Goal: Task Accomplishment & Management: Complete application form

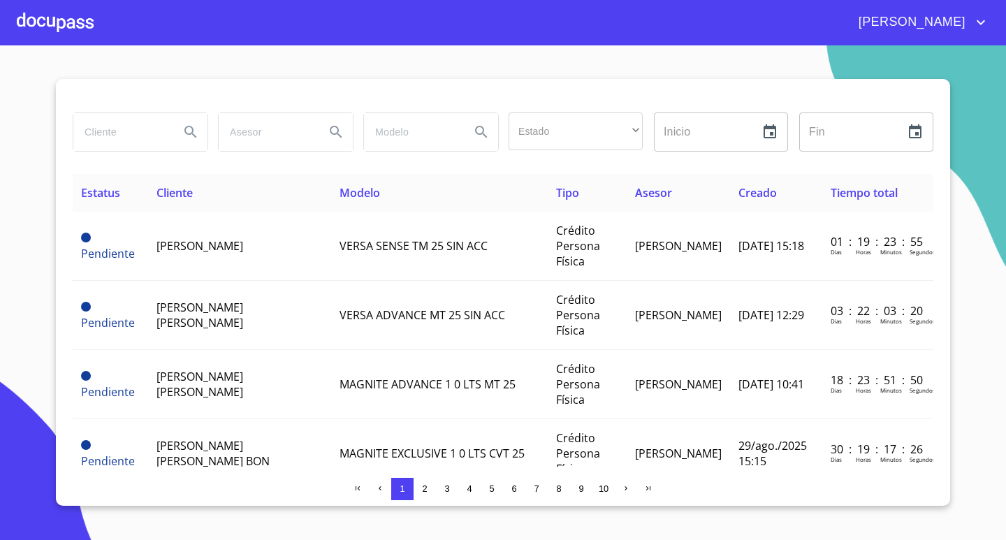
click at [41, 23] on div at bounding box center [55, 22] width 77 height 45
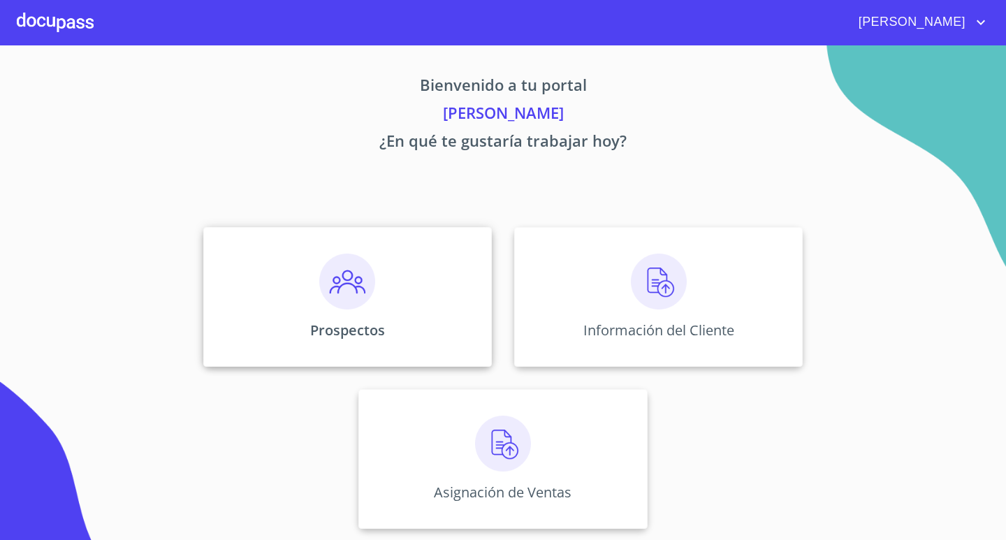
click at [293, 285] on div "Prospectos" at bounding box center [347, 297] width 288 height 140
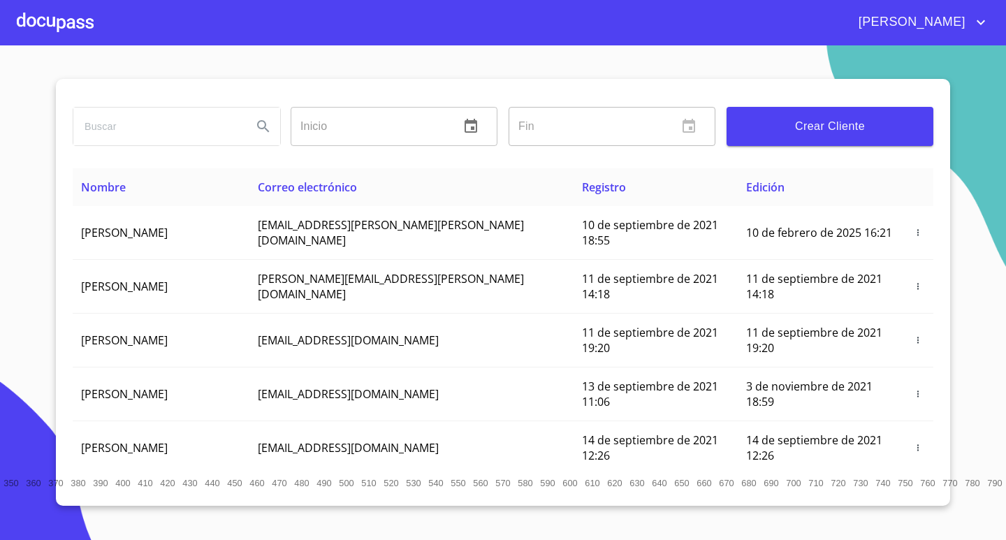
click at [160, 135] on input "search" at bounding box center [157, 127] width 168 height 38
click at [48, 21] on div at bounding box center [55, 22] width 77 height 45
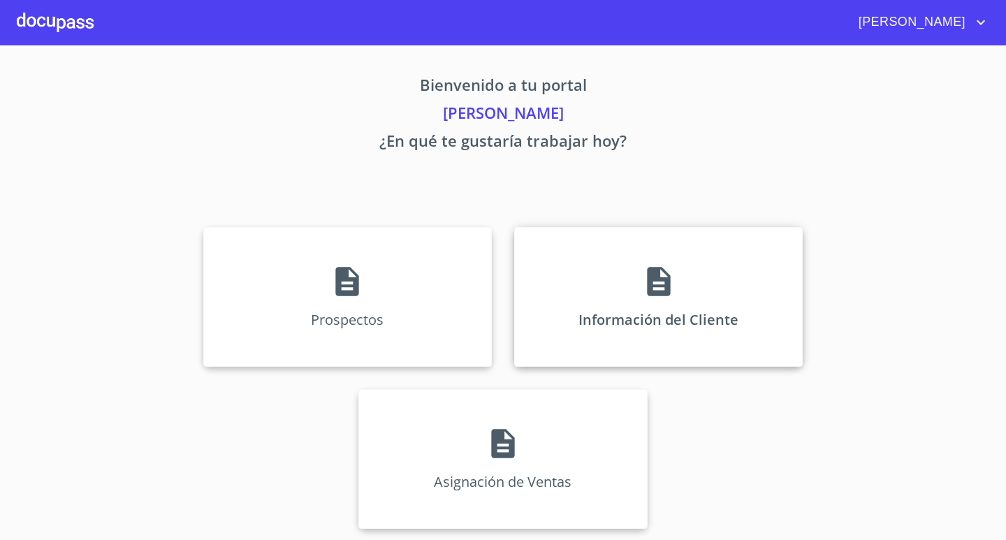
click at [608, 272] on div "Información del Cliente" at bounding box center [658, 297] width 288 height 140
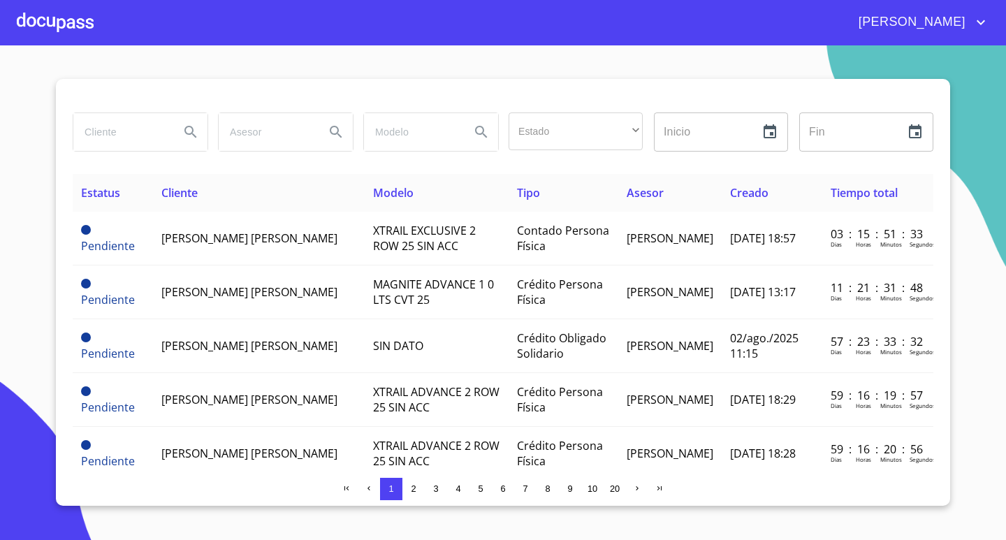
click at [120, 133] on input "search" at bounding box center [120, 132] width 95 height 38
type input "[PERSON_NAME]"
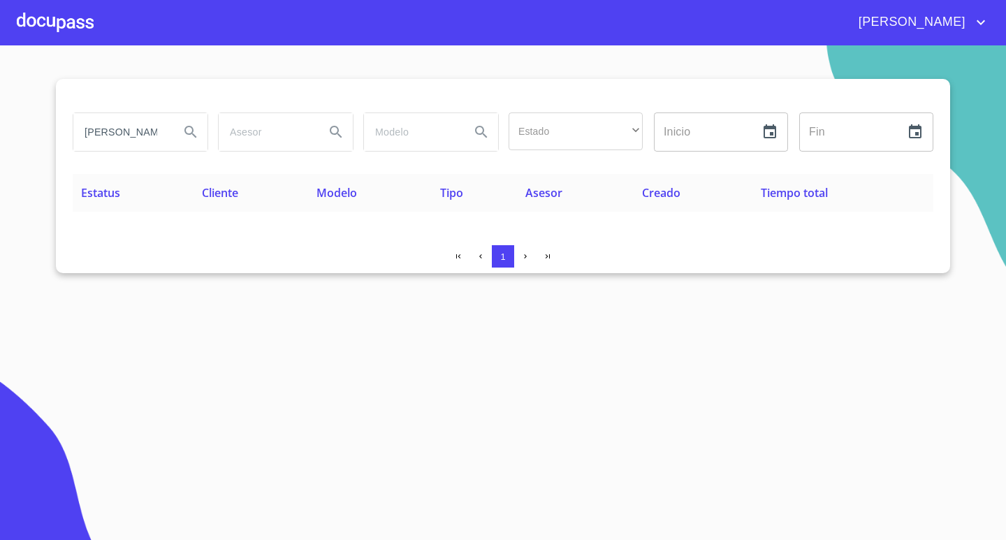
click at [54, 25] on div at bounding box center [55, 22] width 77 height 45
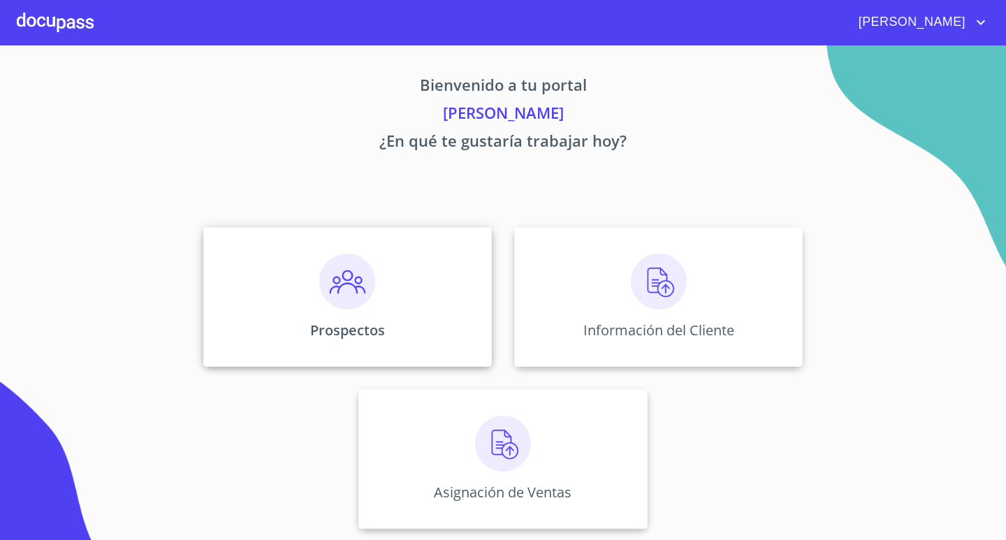
click at [320, 328] on p "Prospectos" at bounding box center [347, 330] width 75 height 19
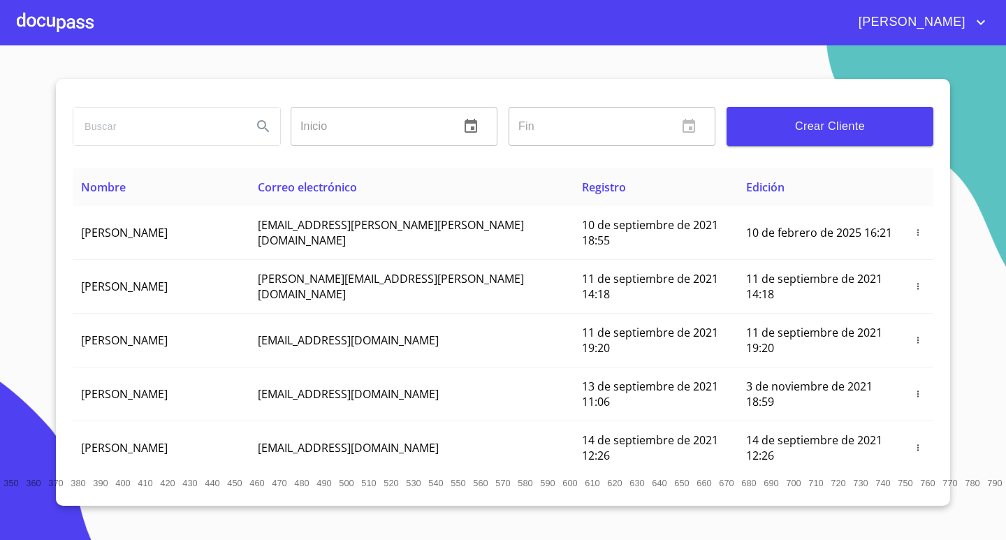
click at [123, 132] on input "search" at bounding box center [157, 127] width 168 height 38
type input "[DEMOGRAPHIC_DATA][PERSON_NAME]"
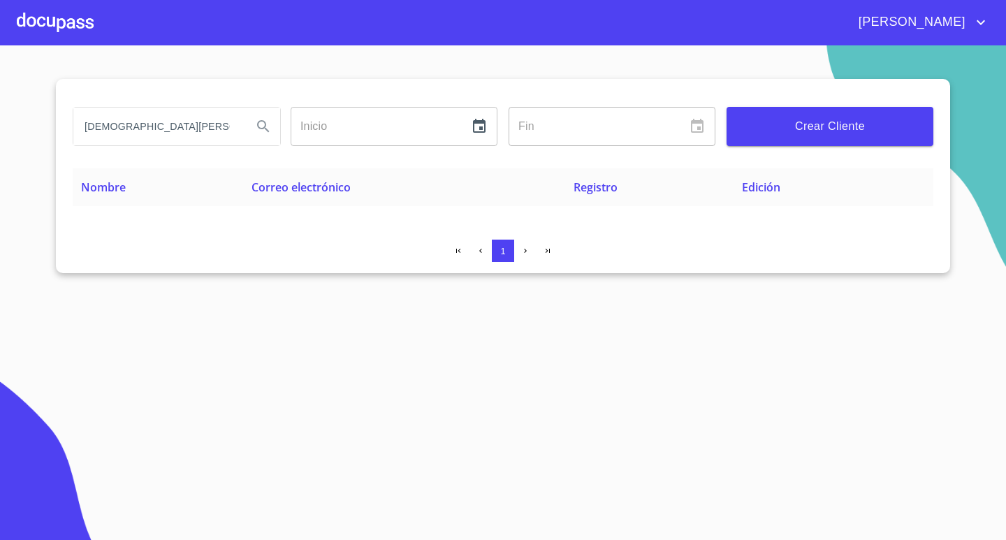
click at [853, 126] on span "Crear Cliente" at bounding box center [830, 127] width 184 height 20
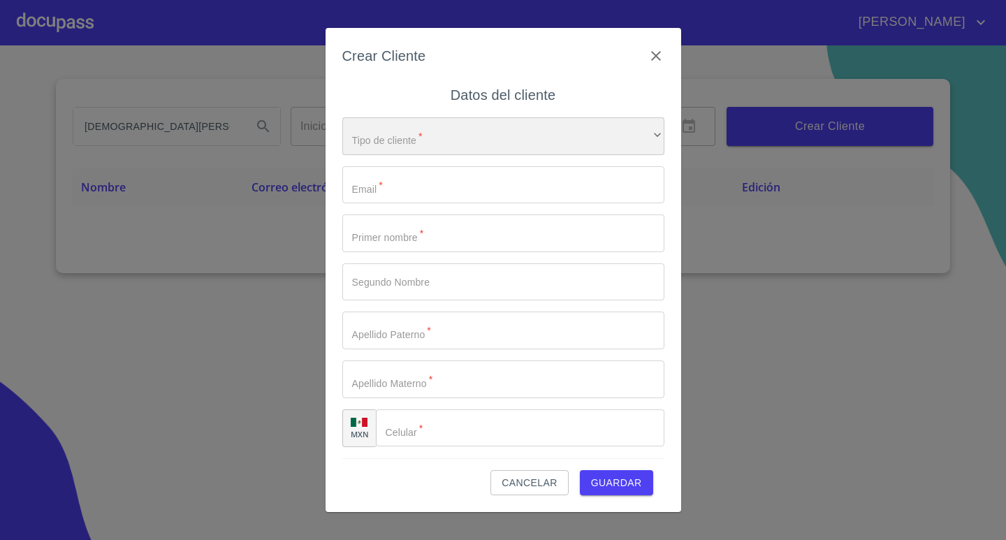
click at [469, 145] on div "​" at bounding box center [503, 136] width 322 height 38
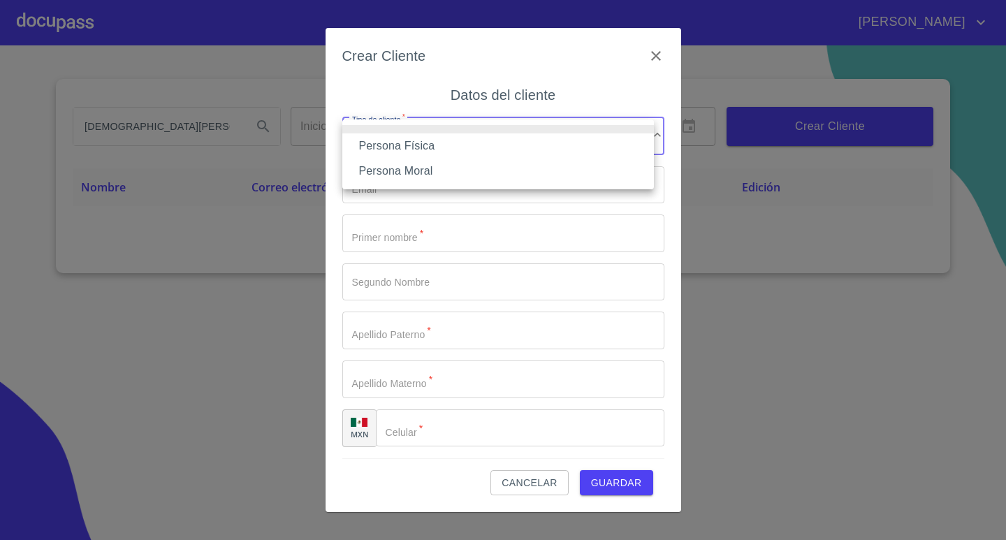
click at [407, 138] on li "Persona Física" at bounding box center [497, 145] width 311 height 25
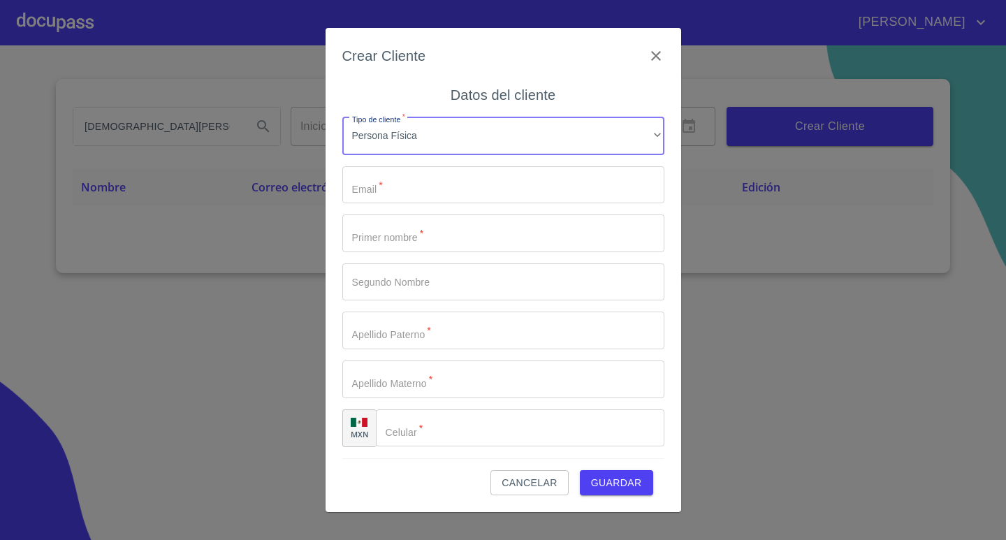
click at [404, 183] on input "Tipo de cliente   *" at bounding box center [503, 185] width 322 height 38
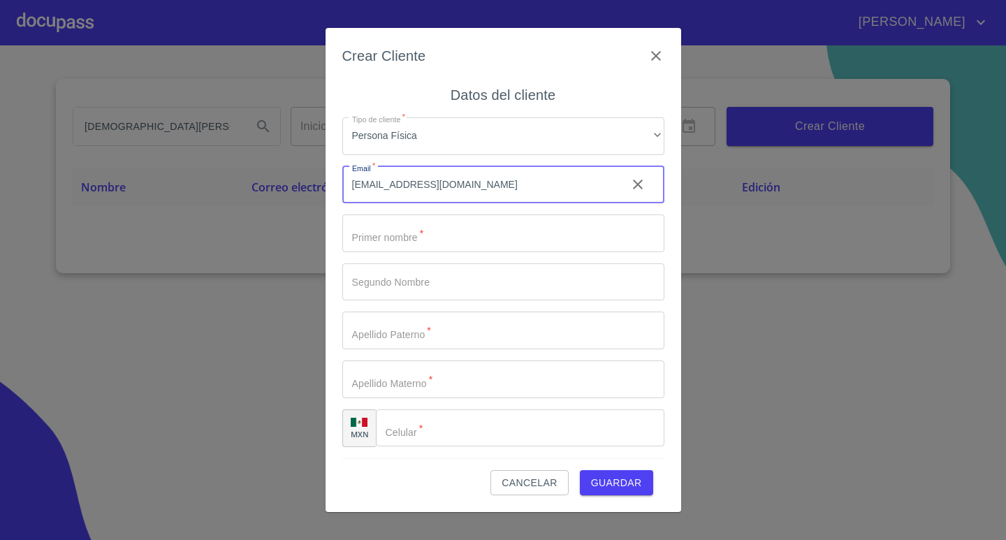
type input "[EMAIL_ADDRESS][DOMAIN_NAME]"
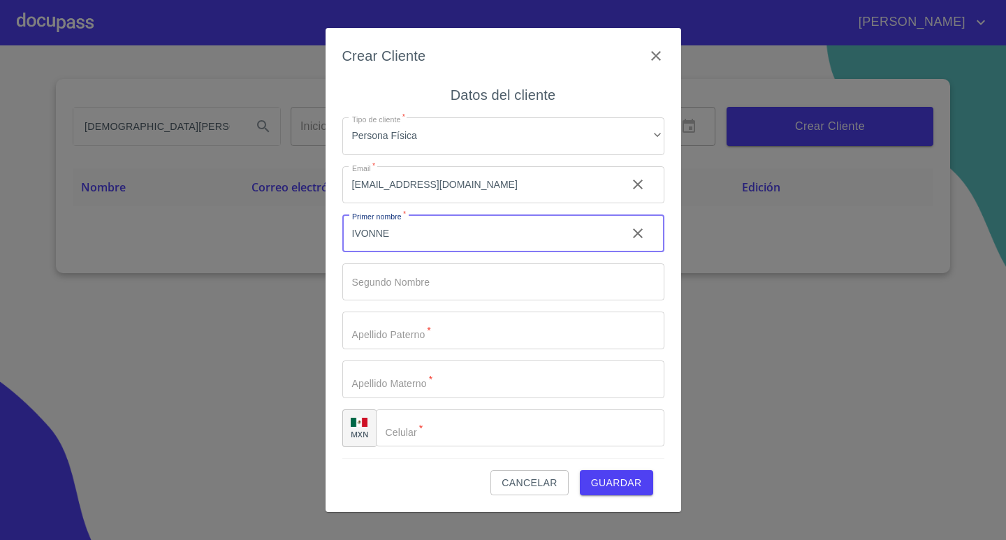
type input "IVONNE"
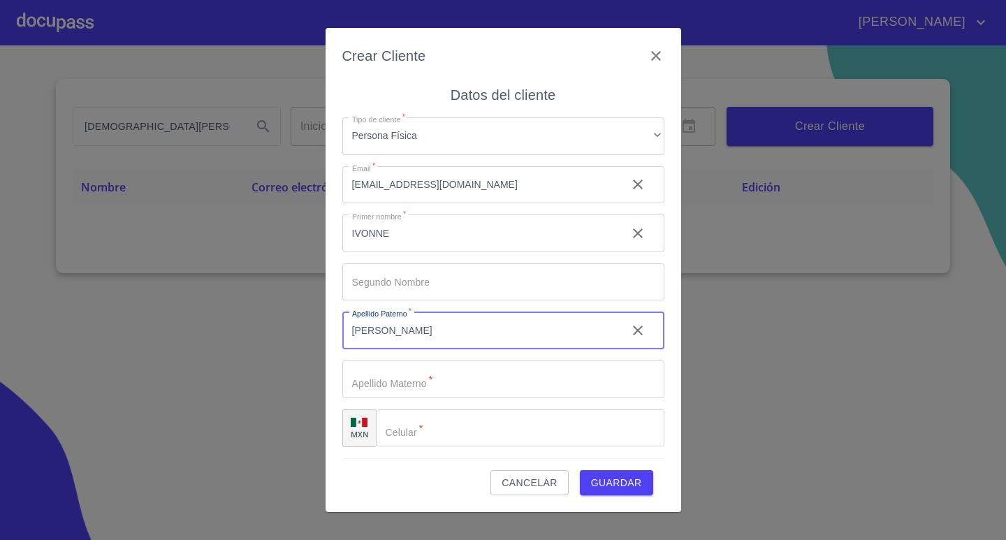
type input "[PERSON_NAME]"
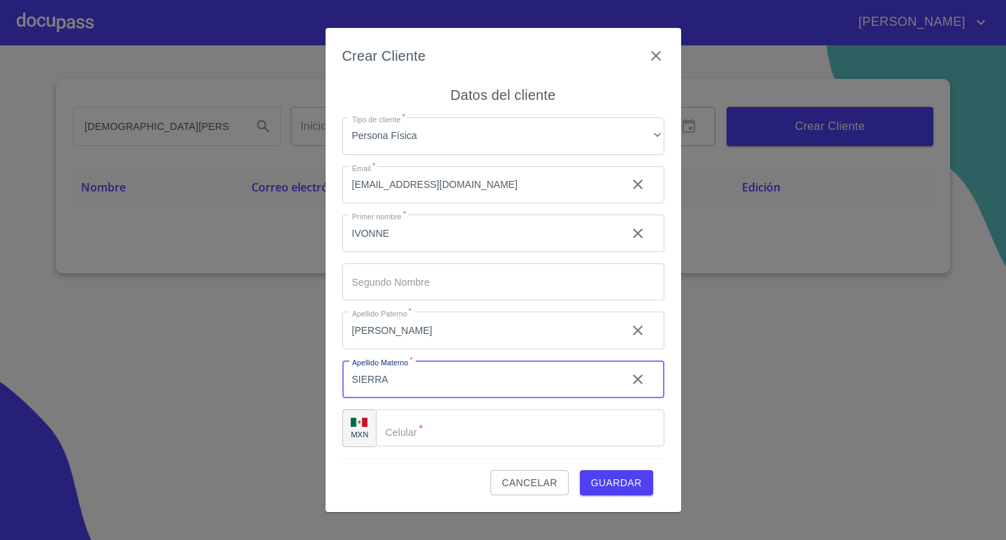
type input "SIERRA"
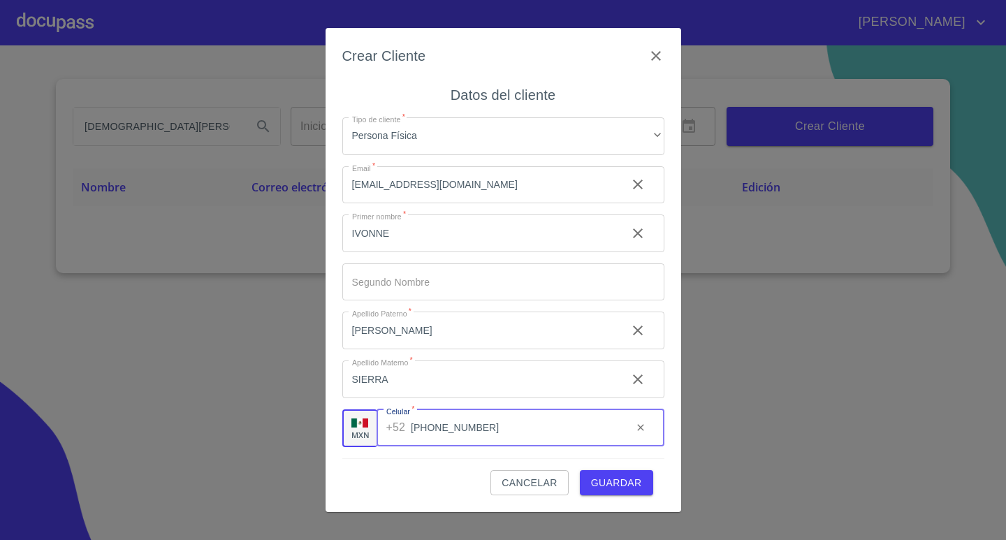
type input "[PHONE_NUMBER]"
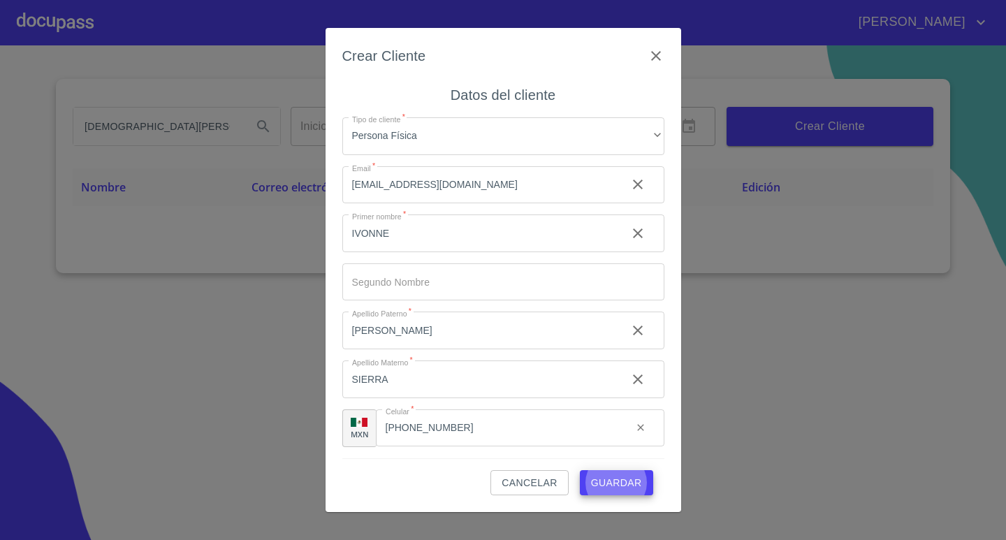
click at [580, 470] on button "Guardar" at bounding box center [616, 483] width 73 height 26
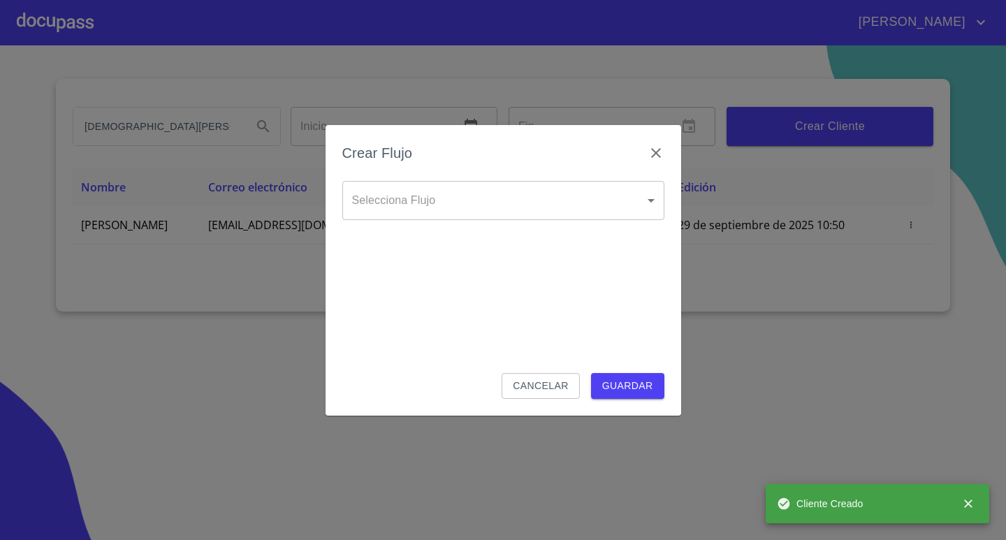
click at [64, 33] on div "Crear Flujo Selecciona Flujo ​ Selecciona Flujo Cancelar Guardar" at bounding box center [503, 270] width 1006 height 540
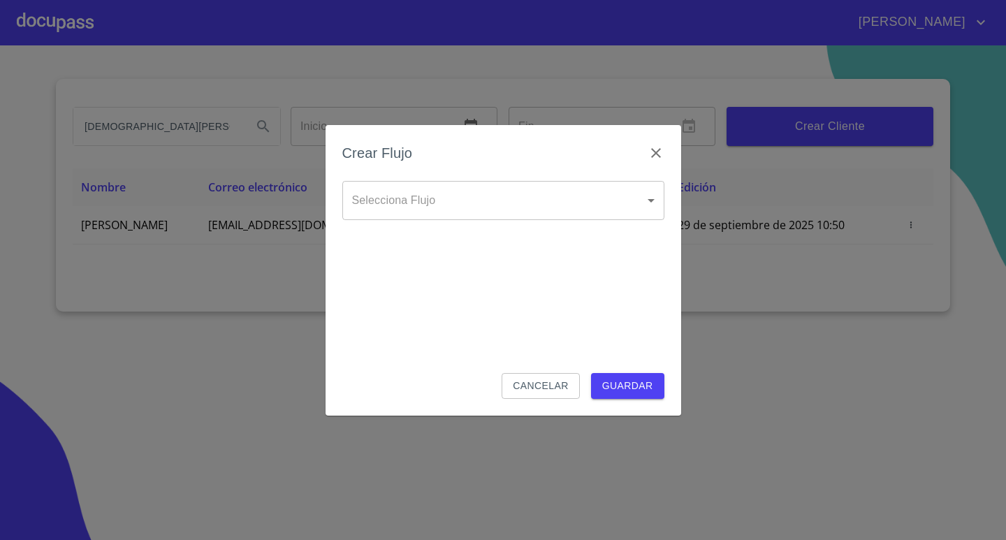
click at [561, 206] on body "[PERSON_NAME] sierra Inicio ​ Fin ​ Crear Cliente Nombre Correo electrónico Reg…" at bounding box center [503, 270] width 1006 height 540
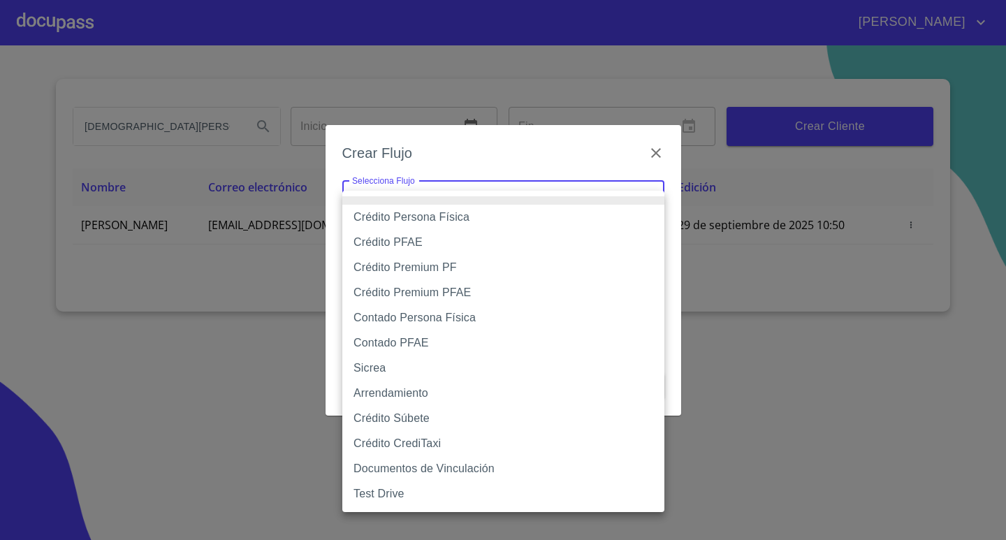
click at [413, 311] on li "Contado Persona Física" at bounding box center [503, 317] width 322 height 25
type input "60bf975b0d9865ccc2471536"
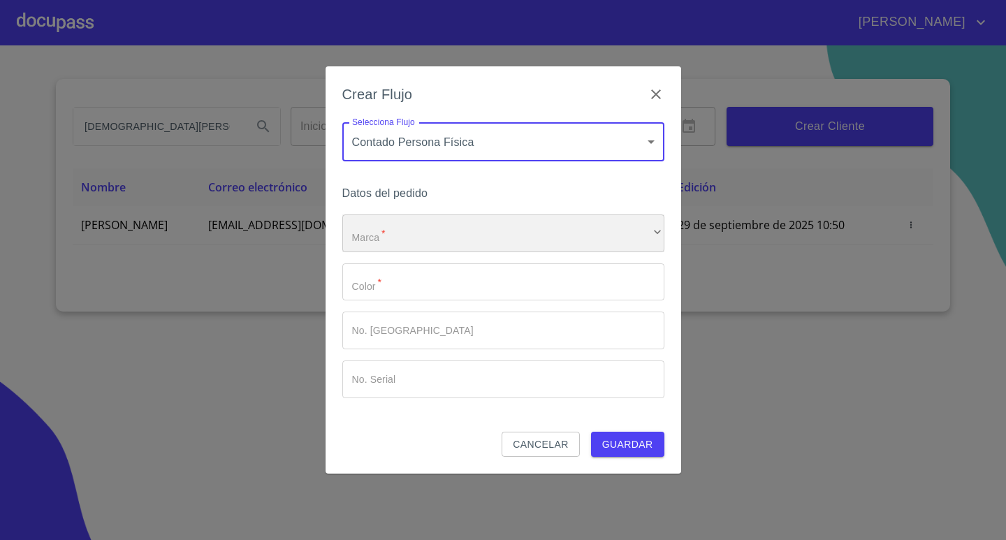
click at [424, 240] on div "​" at bounding box center [503, 233] width 322 height 38
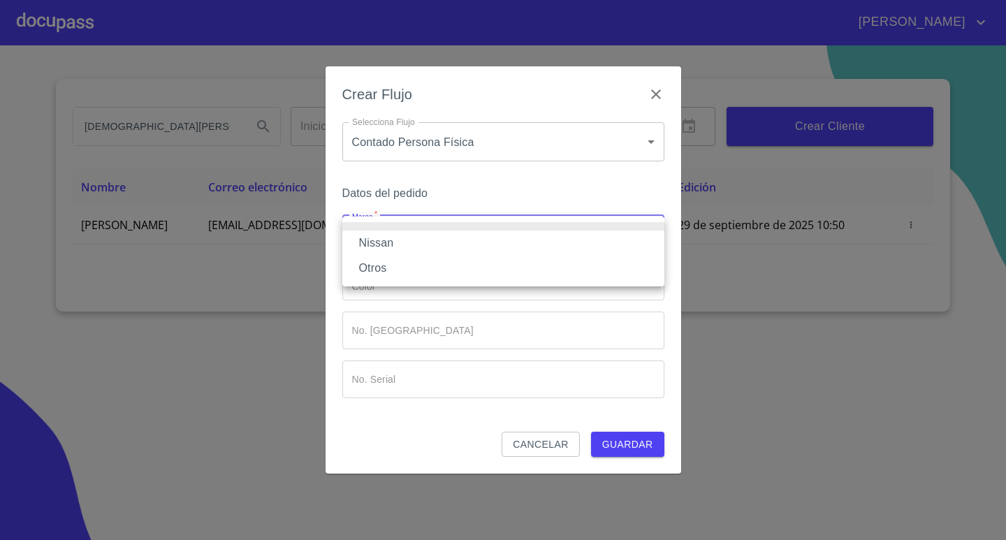
click at [417, 241] on li "Nissan" at bounding box center [503, 242] width 322 height 25
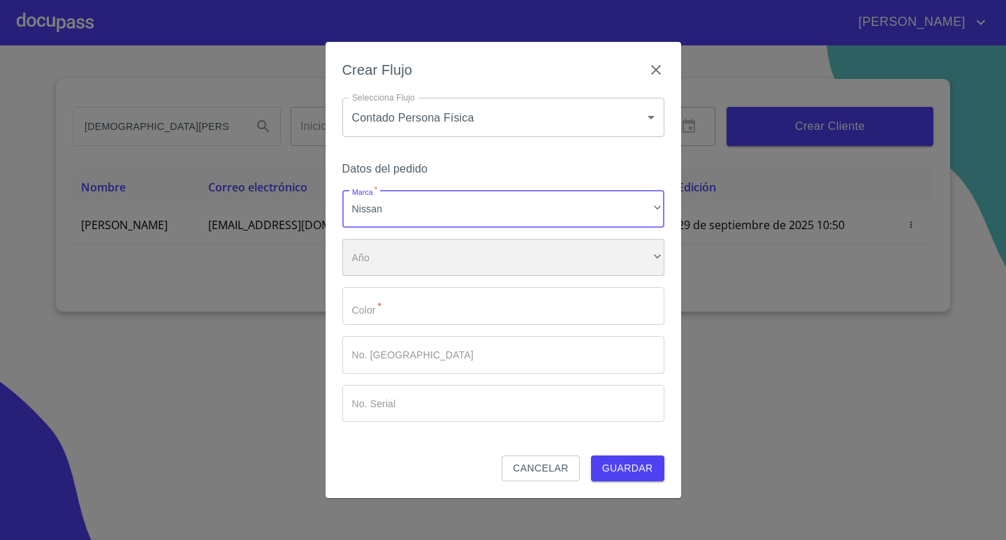
click at [410, 254] on div "​" at bounding box center [503, 258] width 322 height 38
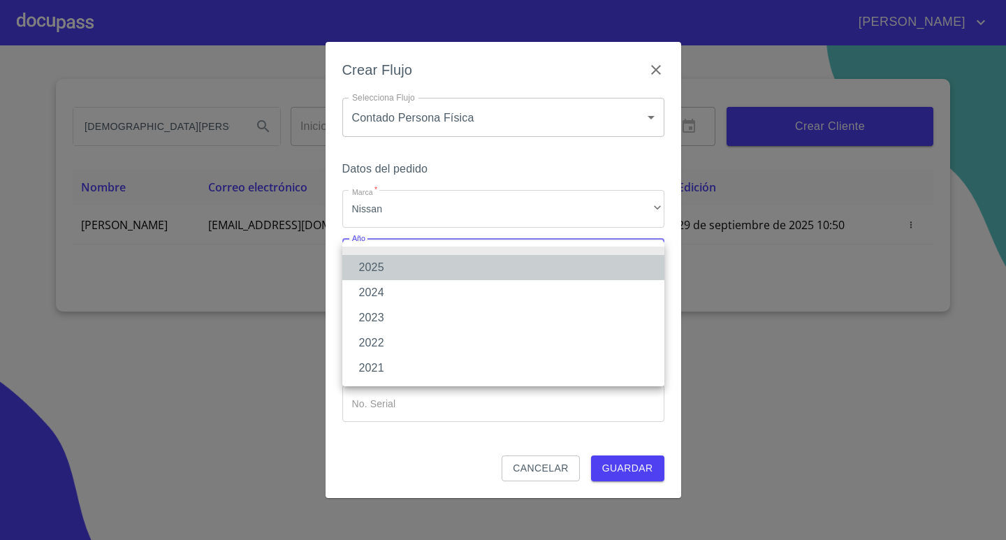
click at [404, 263] on li "2025" at bounding box center [503, 267] width 322 height 25
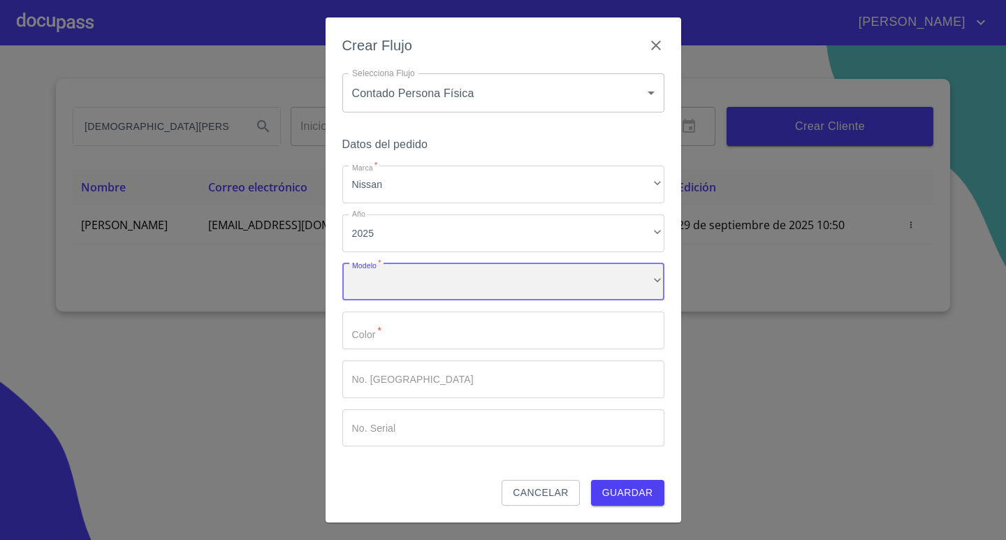
click at [404, 277] on div "​" at bounding box center [503, 282] width 322 height 38
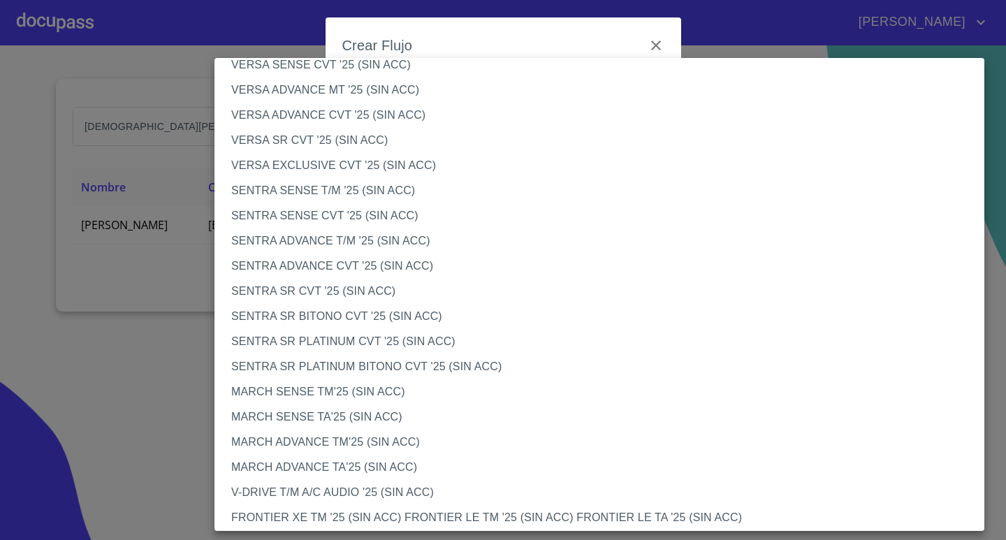
scroll to position [1055, 0]
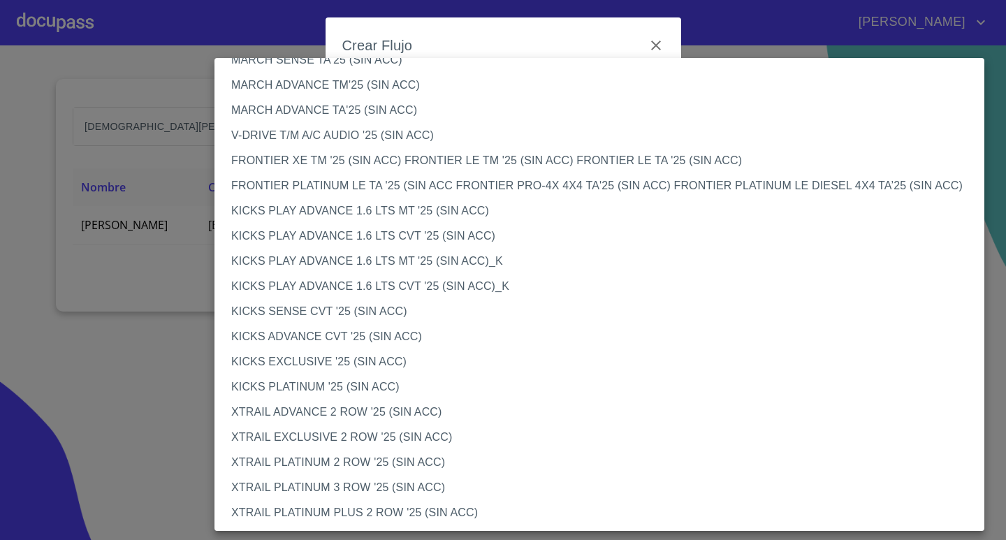
click at [360, 406] on li "XTRAIL ADVANCE 2 ROW '25 (SIN ACC)" at bounding box center [604, 411] width 780 height 25
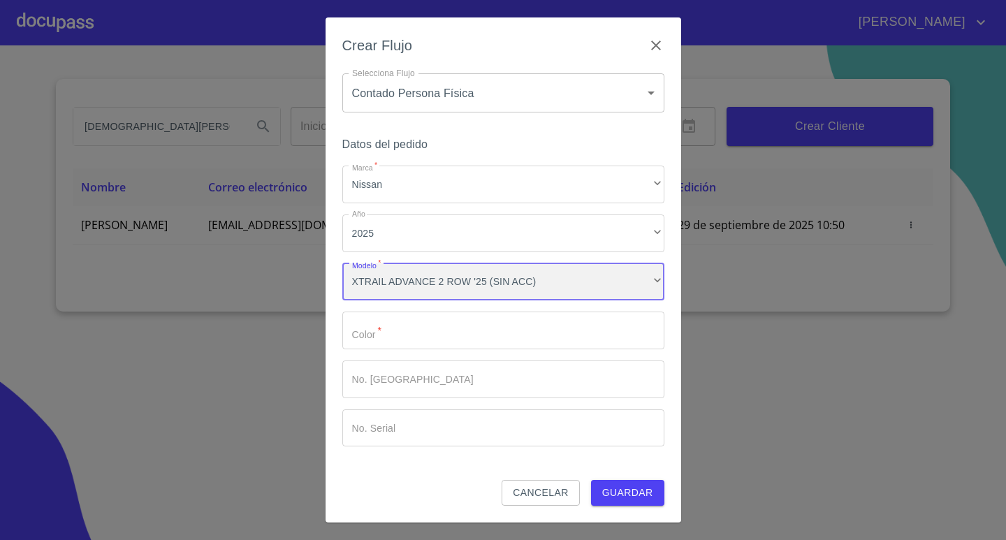
scroll to position [1055, 0]
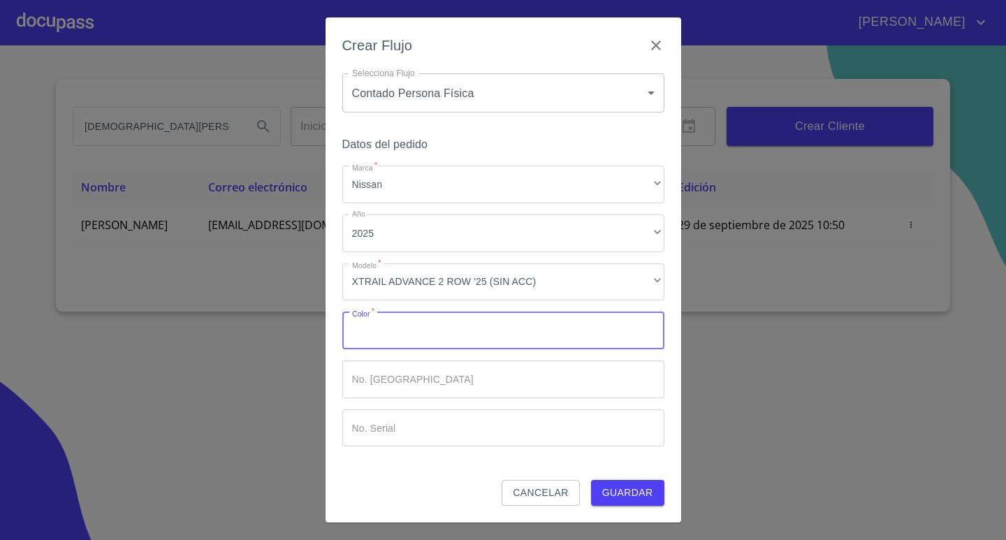
click at [404, 330] on input "Marca   *" at bounding box center [503, 330] width 322 height 38
type input "ROJA"
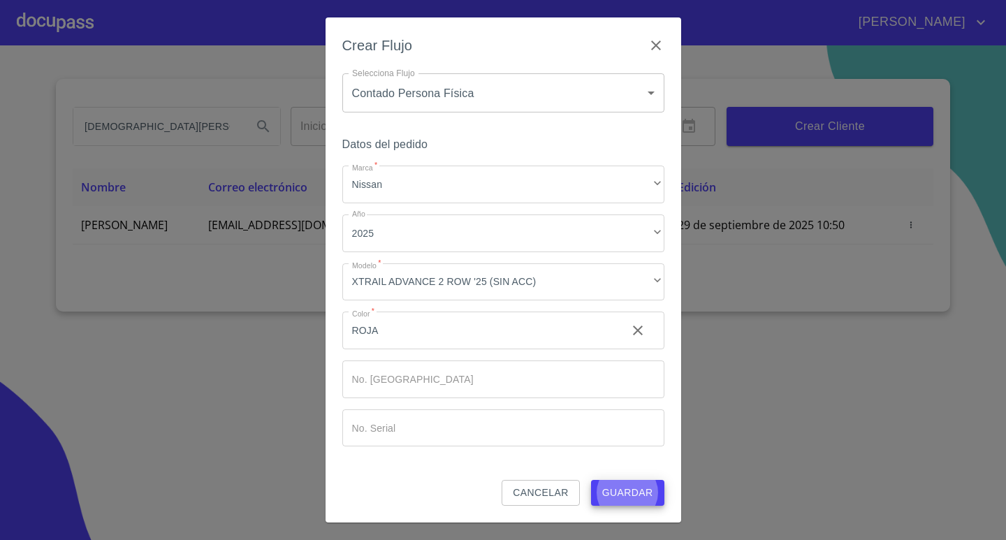
click at [591, 480] on button "Guardar" at bounding box center [627, 493] width 73 height 26
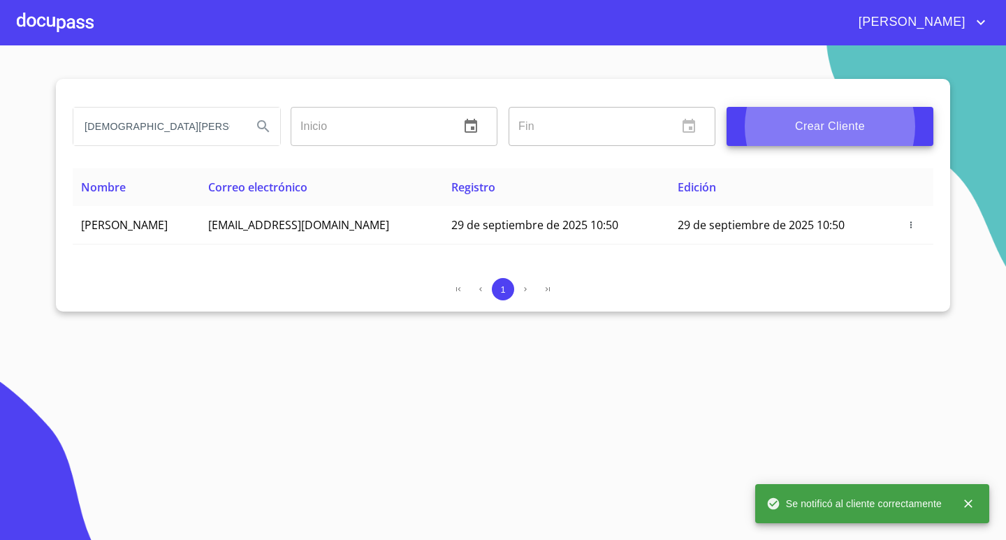
click at [67, 28] on div at bounding box center [55, 22] width 77 height 45
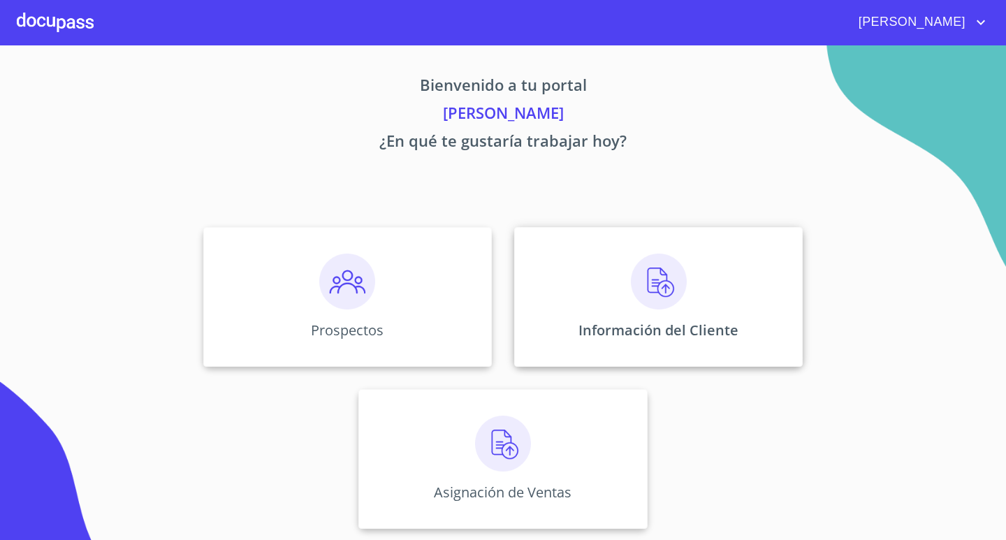
click at [629, 311] on div "Información del Cliente" at bounding box center [658, 297] width 288 height 140
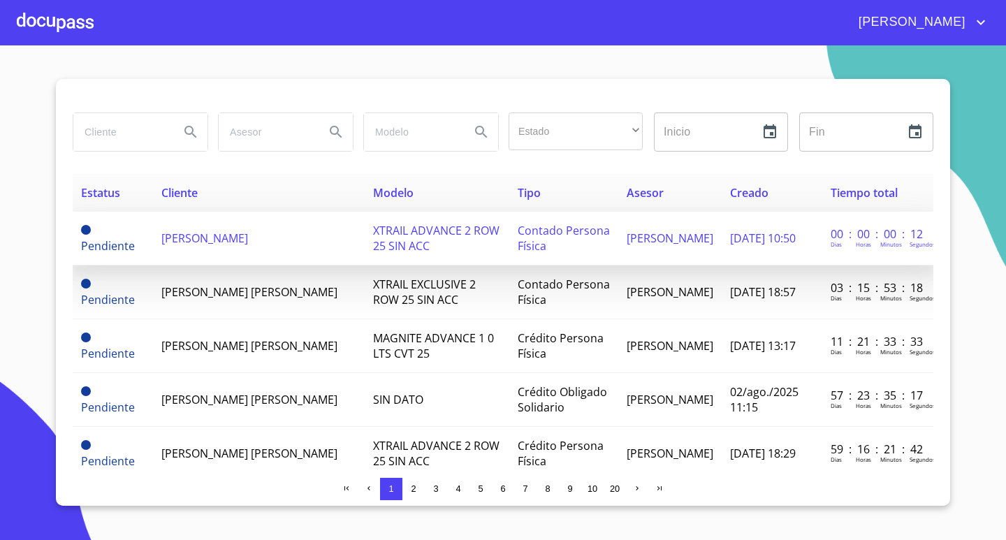
click at [196, 237] on td "[PERSON_NAME]" at bounding box center [259, 239] width 212 height 54
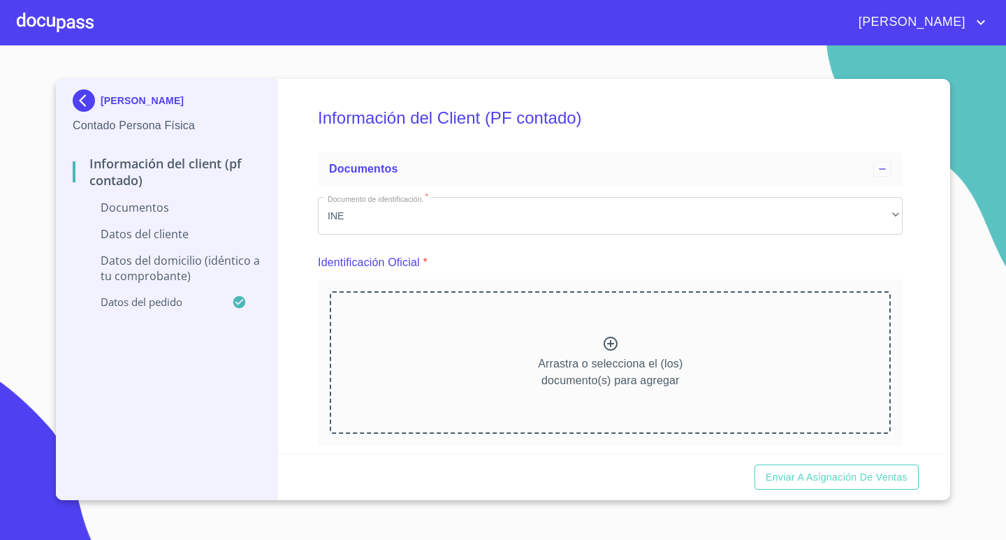
click at [603, 357] on p "Arrastra o selecciona el (los) documento(s) para agregar" at bounding box center [610, 372] width 145 height 34
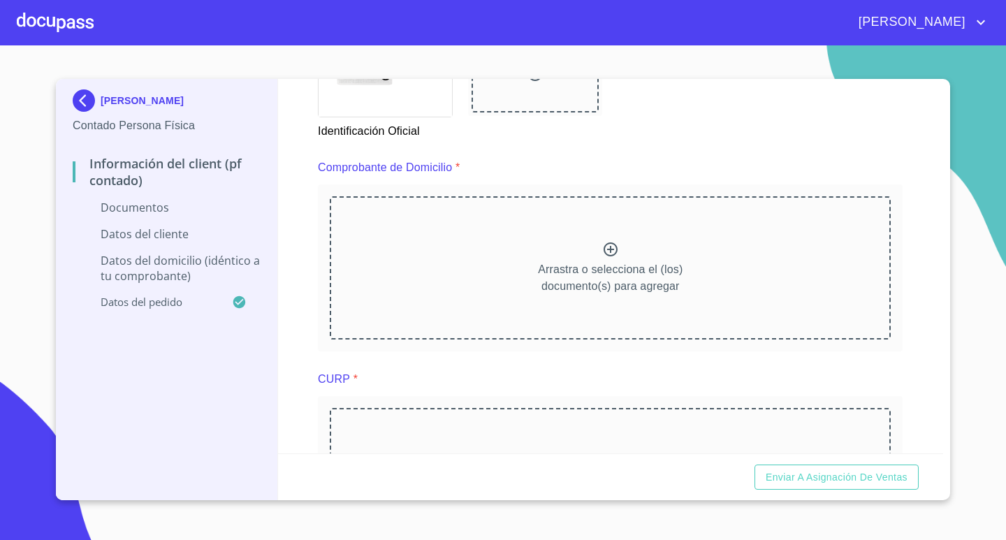
scroll to position [698, 0]
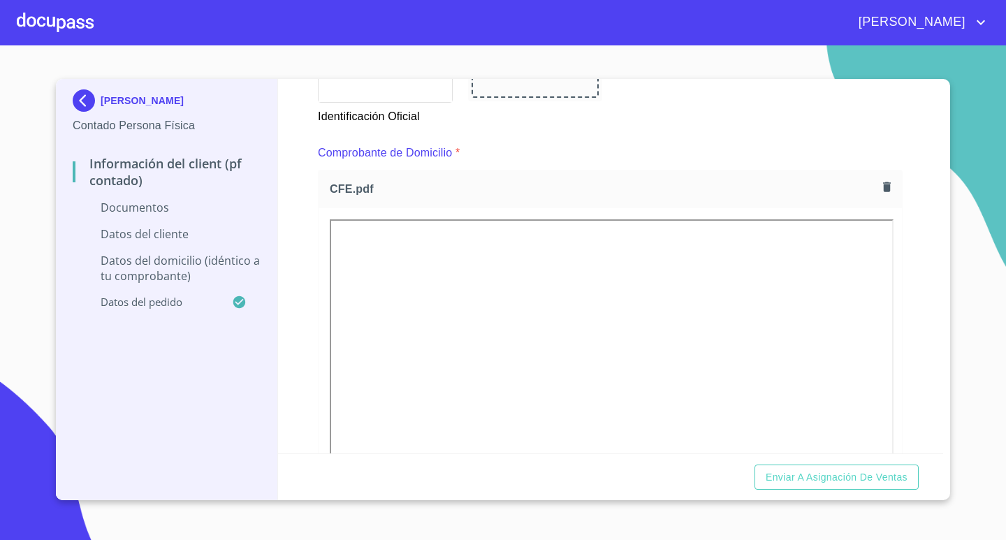
click at [920, 367] on div "Información del Client (PF contado) Documentos Documento de identificación.   *…" at bounding box center [611, 266] width 666 height 374
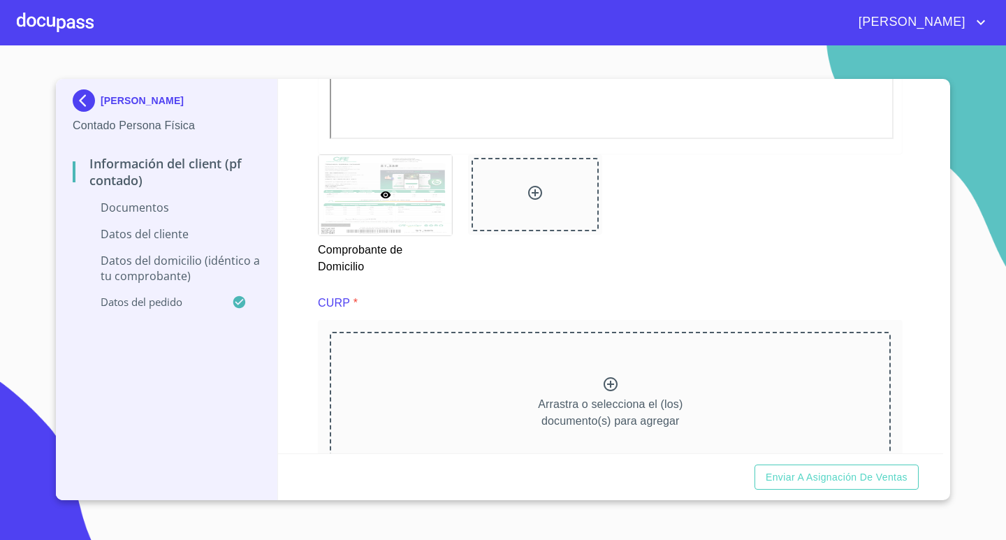
scroll to position [1187, 0]
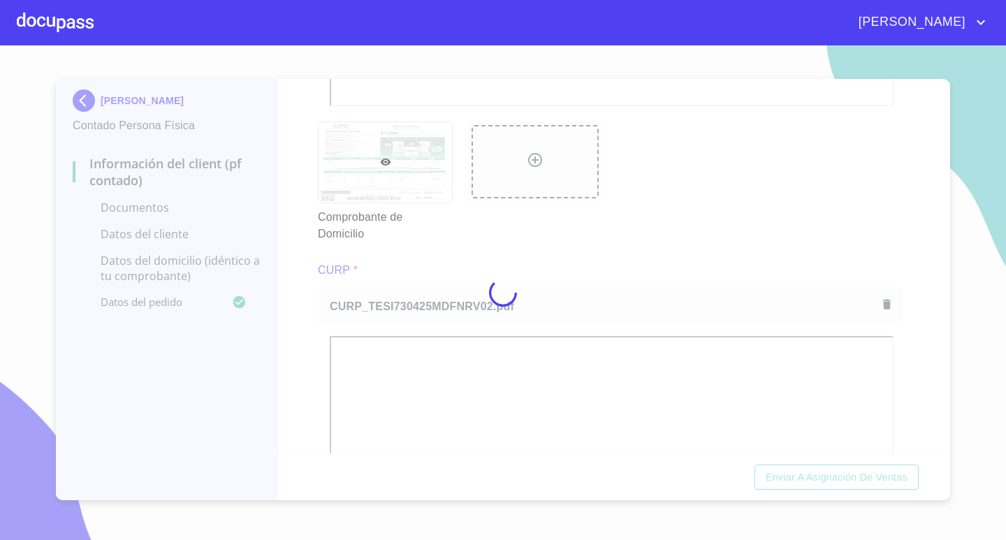
click at [904, 358] on div at bounding box center [503, 292] width 1006 height 494
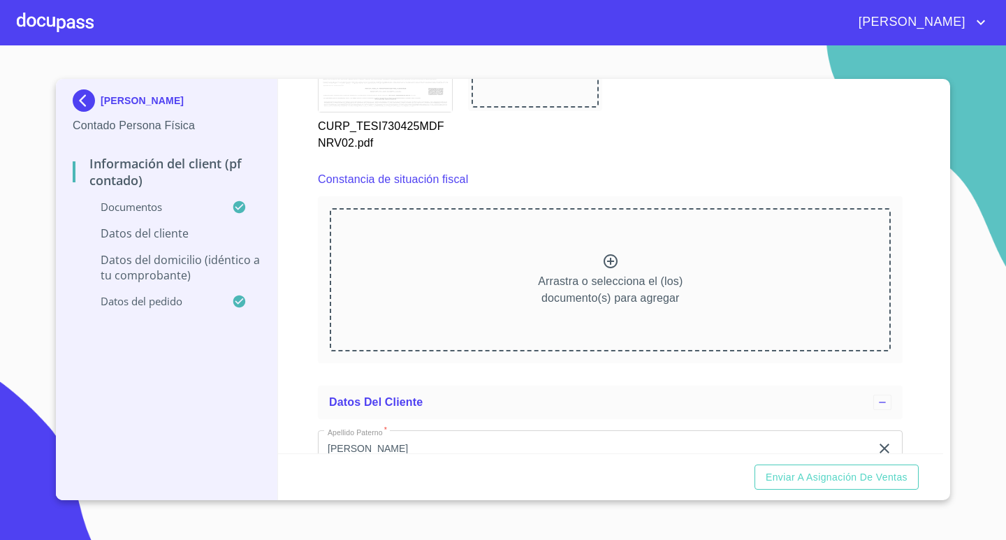
scroll to position [1886, 0]
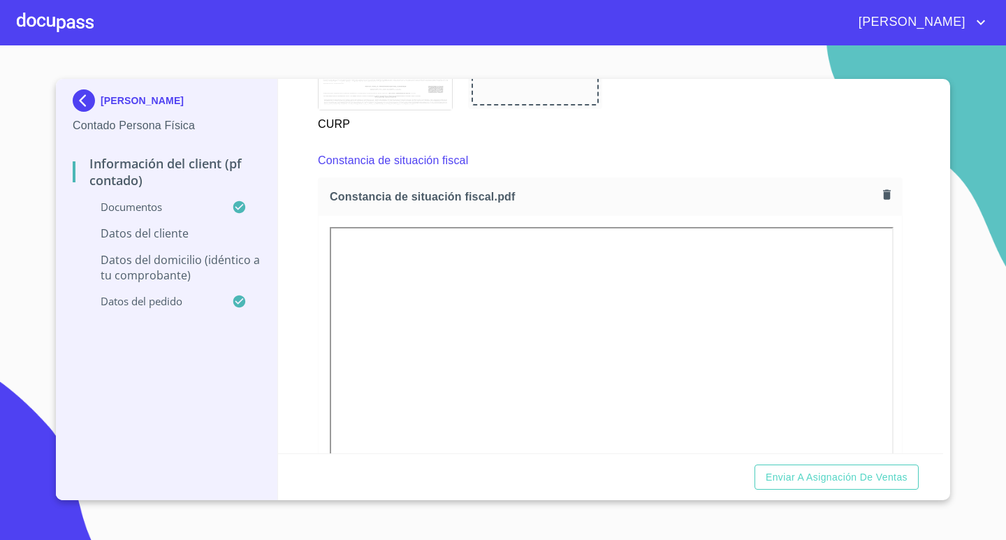
click at [920, 371] on div "Información del Client (PF contado) Documentos Documento de identificación.   *…" at bounding box center [611, 266] width 666 height 374
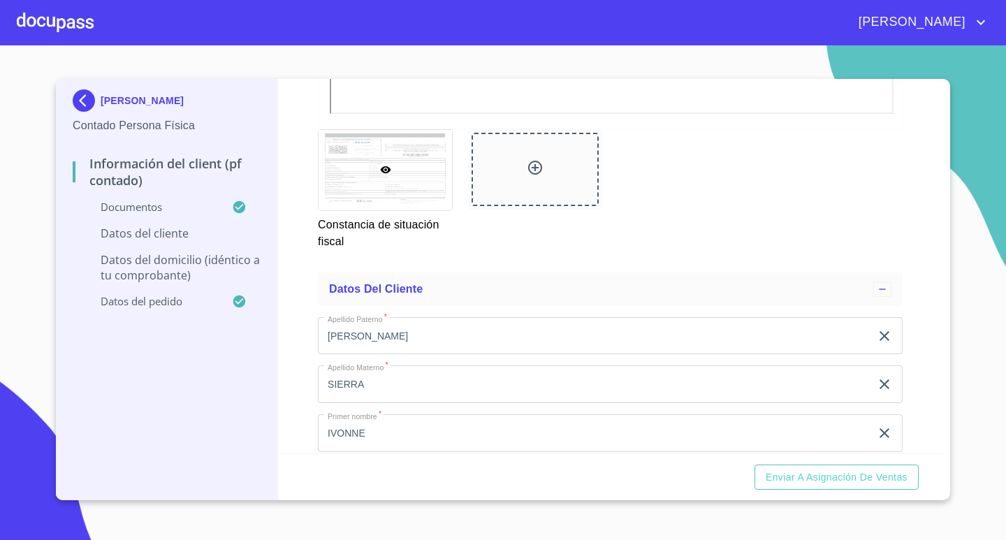
scroll to position [2584, 0]
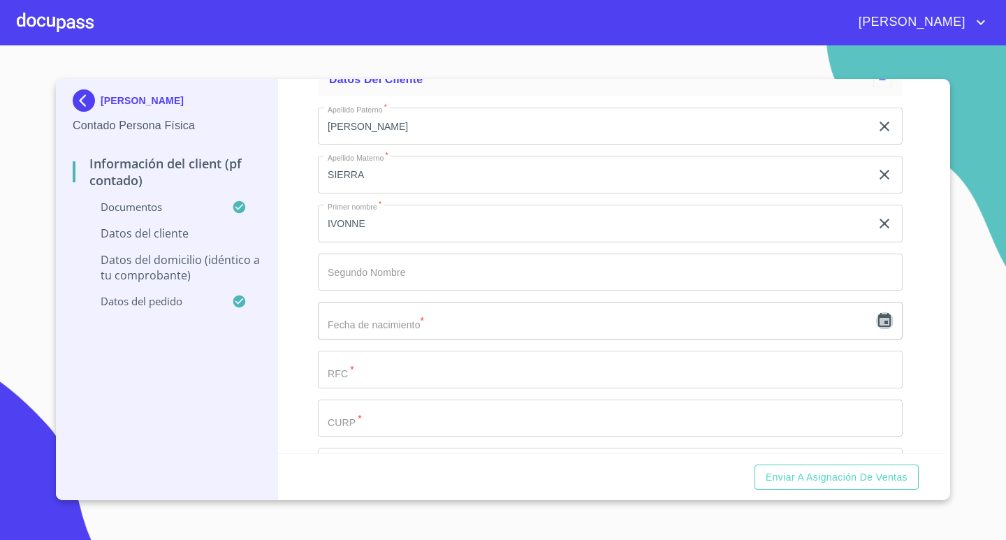
click at [876, 325] on icon "button" at bounding box center [884, 320] width 17 height 17
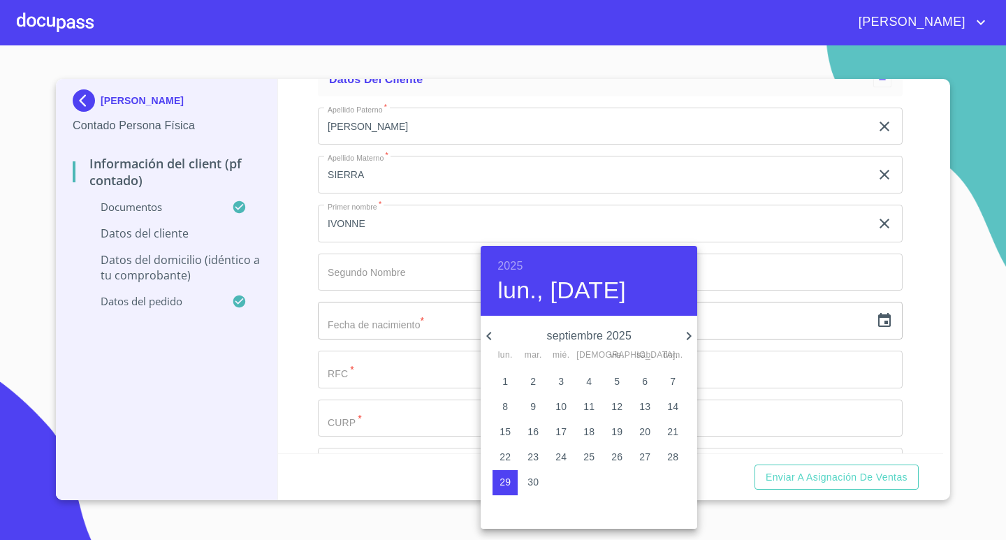
click at [501, 261] on h6 "2025" at bounding box center [509, 266] width 25 height 20
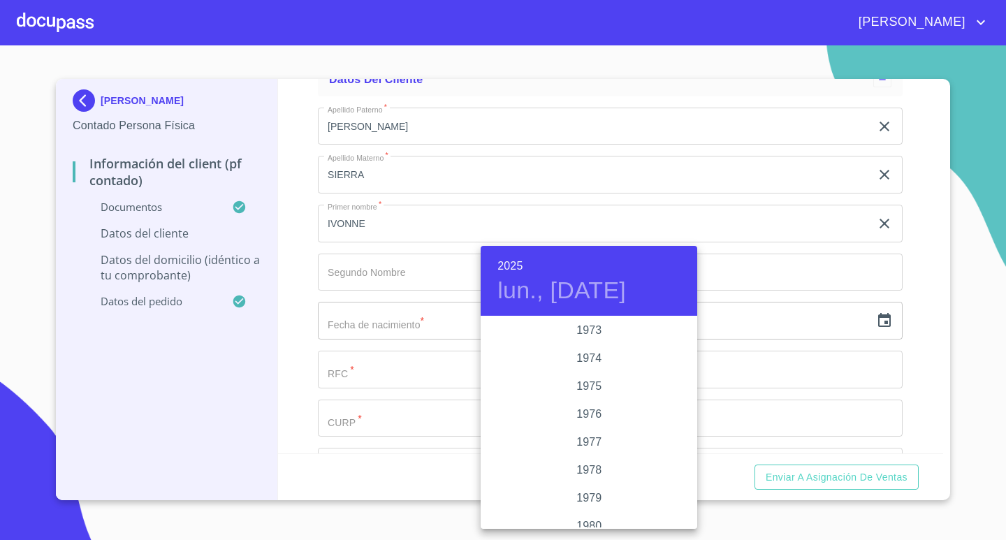
scroll to position [1341, 0]
click at [598, 336] on div "1973" at bounding box center [588, 332] width 217 height 28
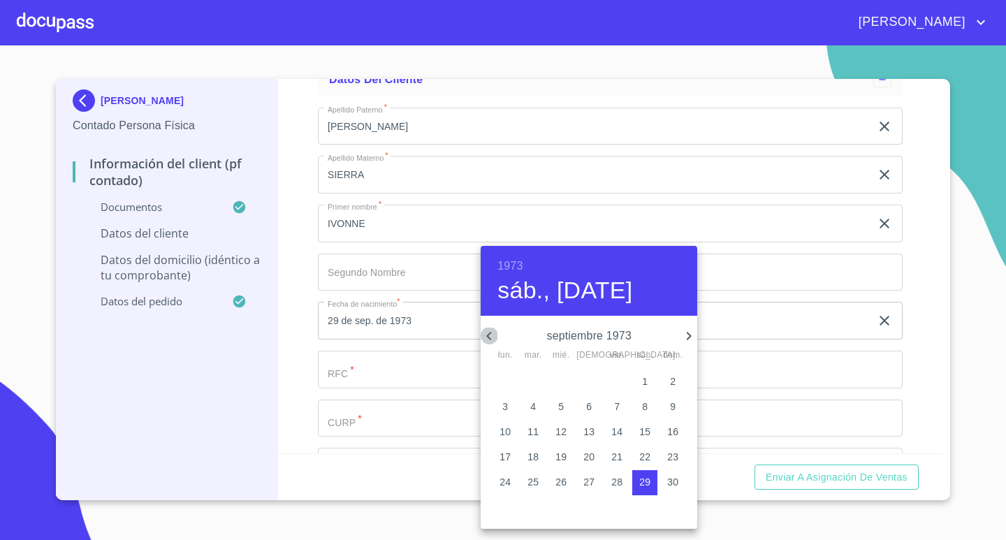
click at [490, 335] on icon "button" at bounding box center [488, 336] width 17 height 17
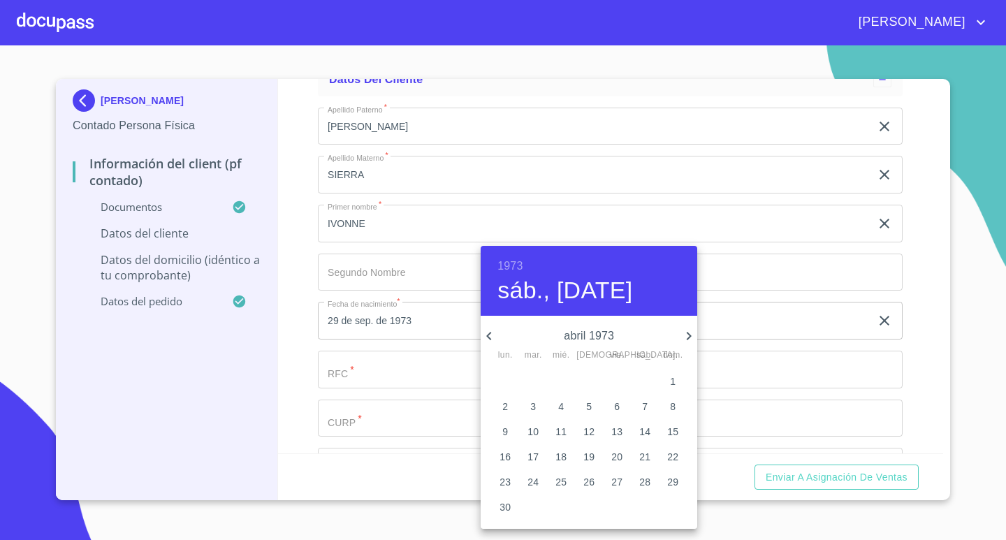
click at [559, 480] on p "25" at bounding box center [560, 482] width 11 height 14
type input "25 de abr. de 1973"
click at [402, 382] on div at bounding box center [503, 270] width 1006 height 540
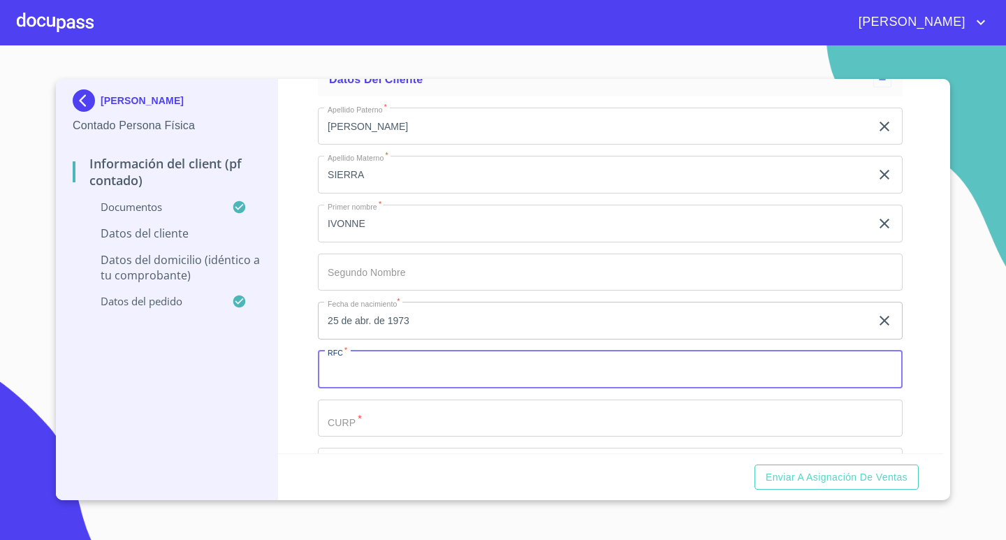
click at [409, 372] on input "Documento de identificación.   *" at bounding box center [610, 370] width 585 height 38
drag, startPoint x: 409, startPoint y: 371, endPoint x: 297, endPoint y: 385, distance: 113.3
click at [297, 385] on div "Información del Client (PF contado) Documentos Documento de identificación.   *…" at bounding box center [611, 266] width 666 height 374
type input "TESI730425GE2"
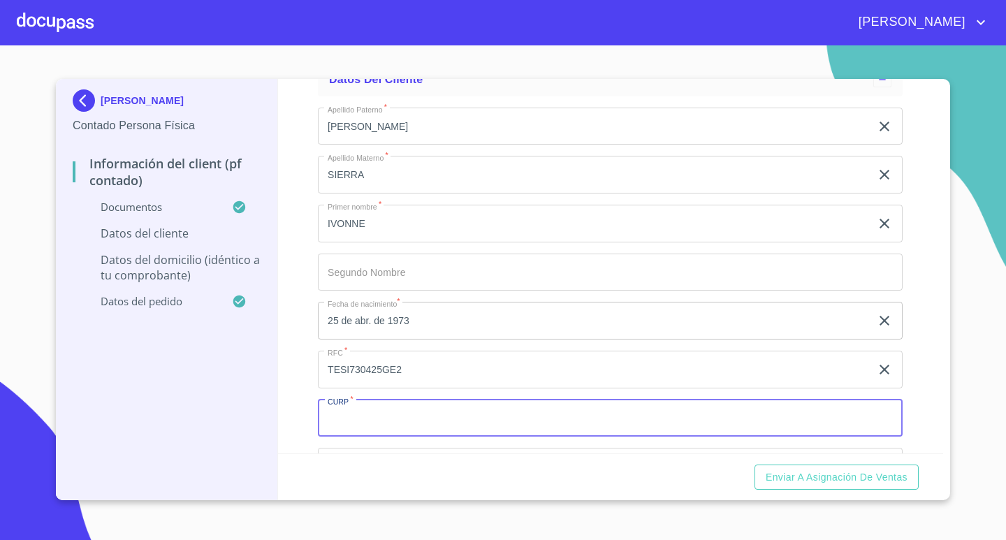
paste input "TESI730425GE2"
type input "TESI730425MDFNRV02"
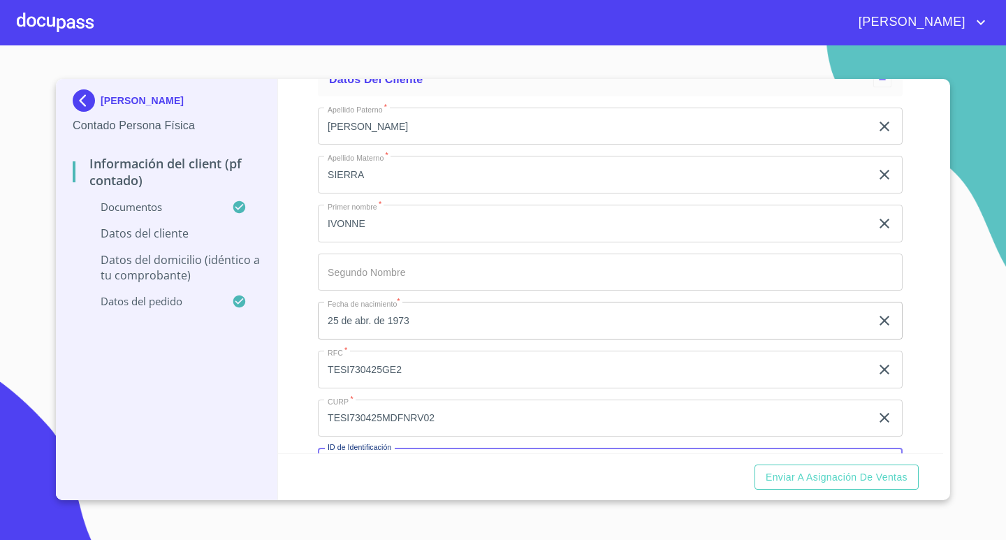
scroll to position [2616, 0]
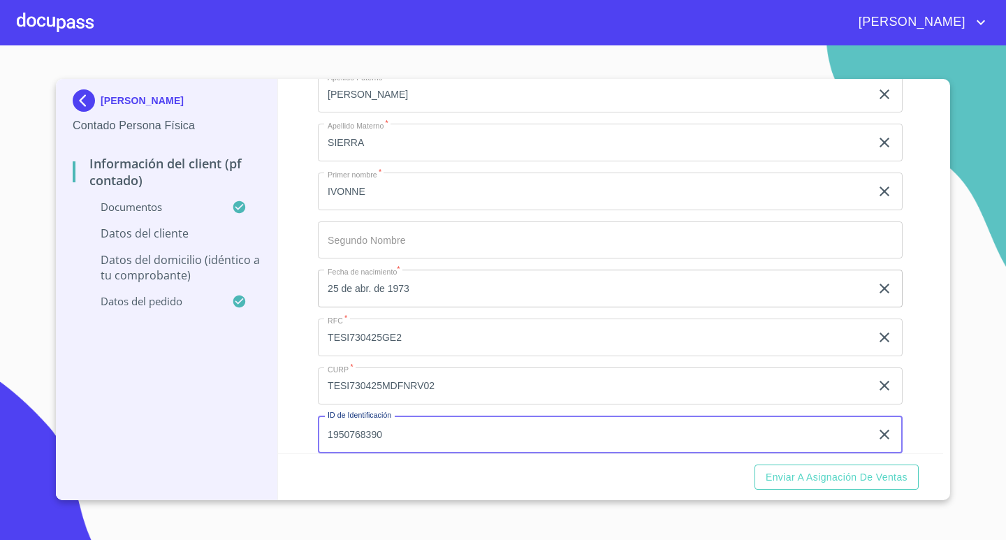
type input "1950768390"
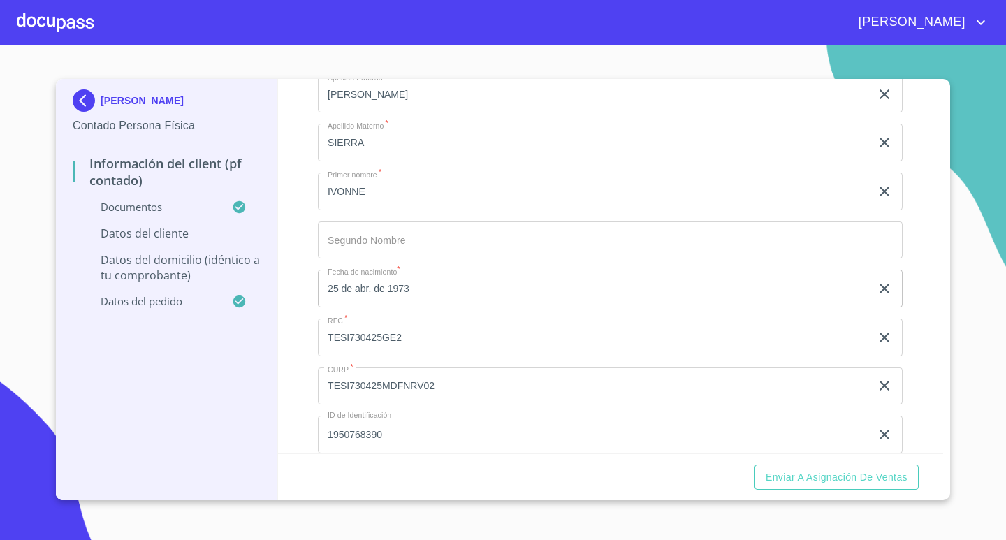
scroll to position [2833, 0]
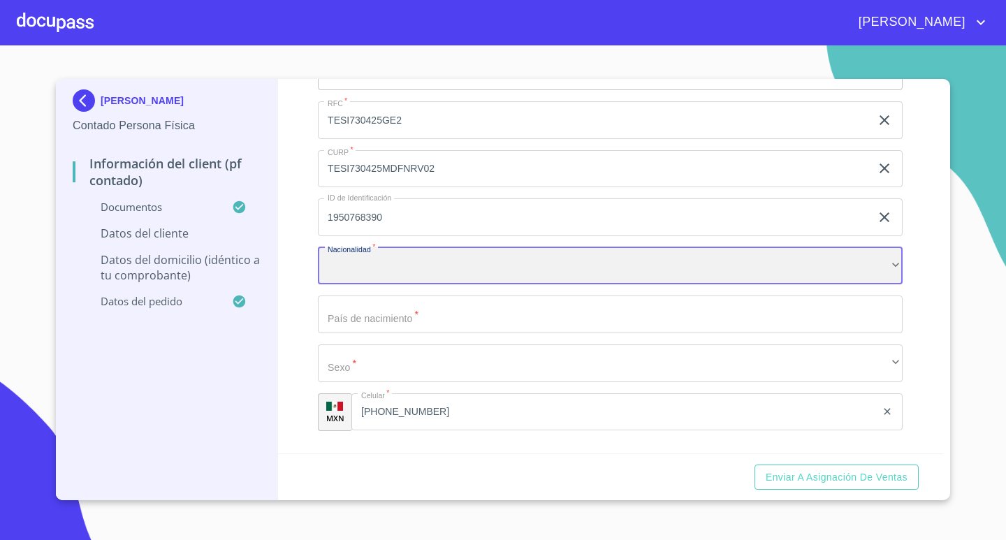
click at [517, 269] on div "​" at bounding box center [610, 266] width 585 height 38
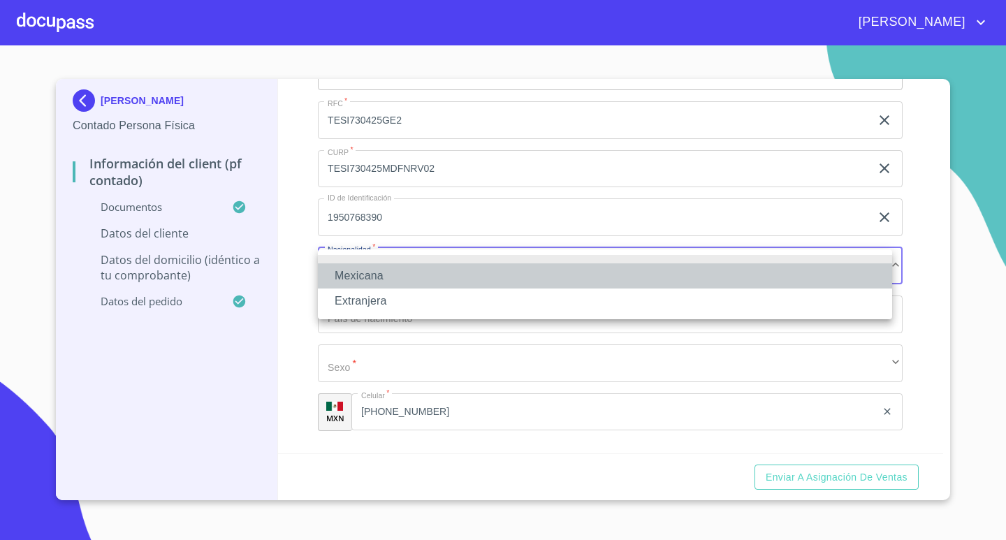
click at [448, 267] on li "Mexicana" at bounding box center [605, 275] width 574 height 25
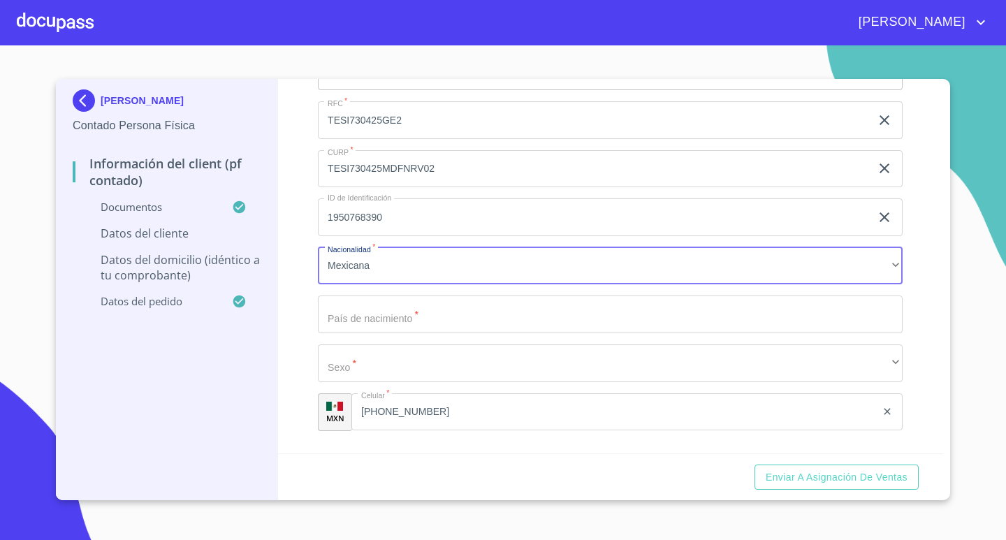
click at [466, 308] on input "Documento de identificación.   *" at bounding box center [610, 314] width 585 height 38
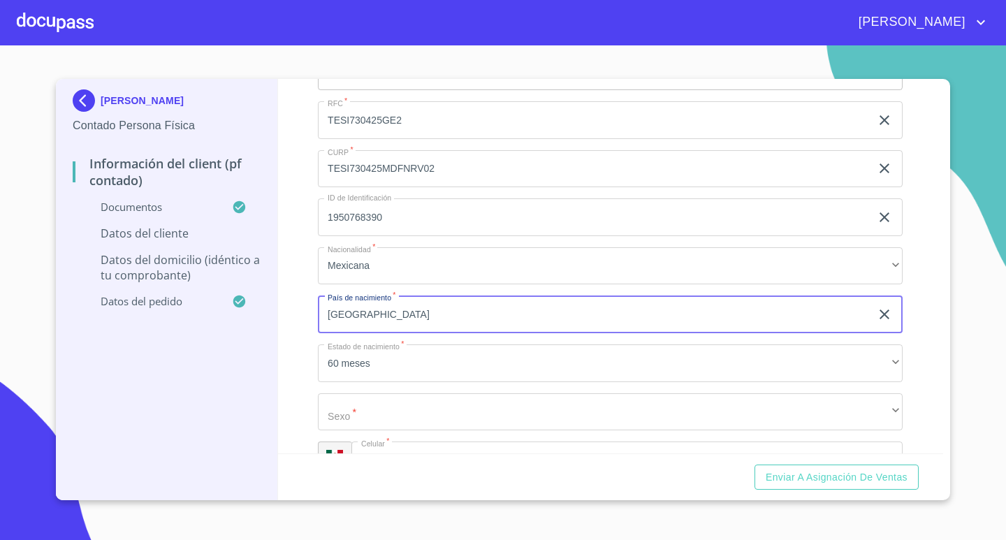
type input "[GEOGRAPHIC_DATA]"
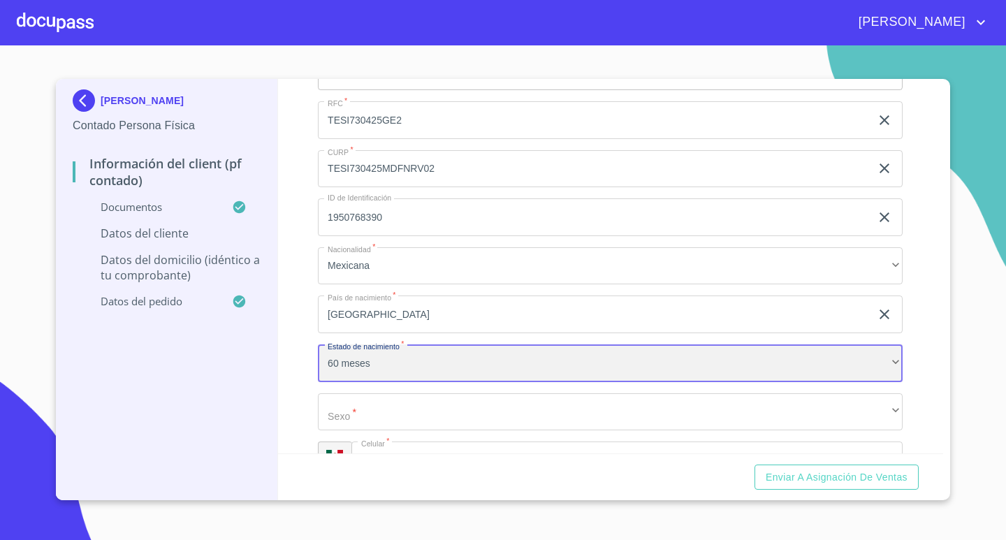
click at [472, 362] on div "60 meses" at bounding box center [610, 363] width 585 height 38
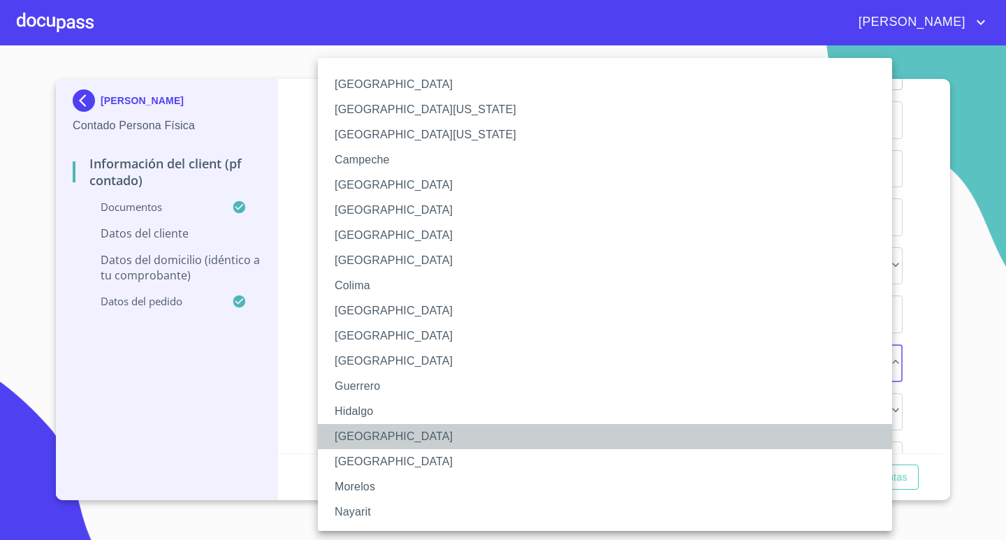
click at [395, 441] on li "[GEOGRAPHIC_DATA]" at bounding box center [610, 436] width 585 height 25
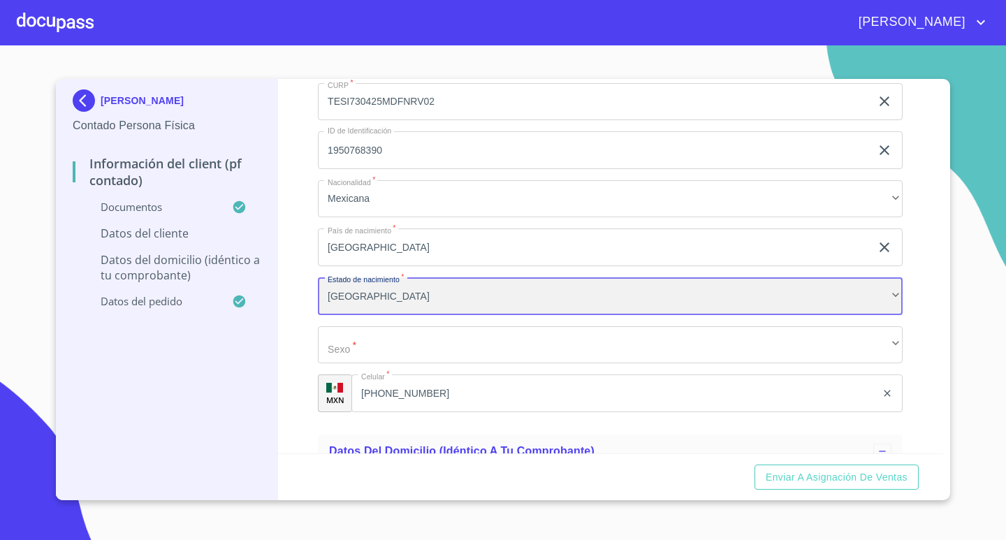
scroll to position [2903, 0]
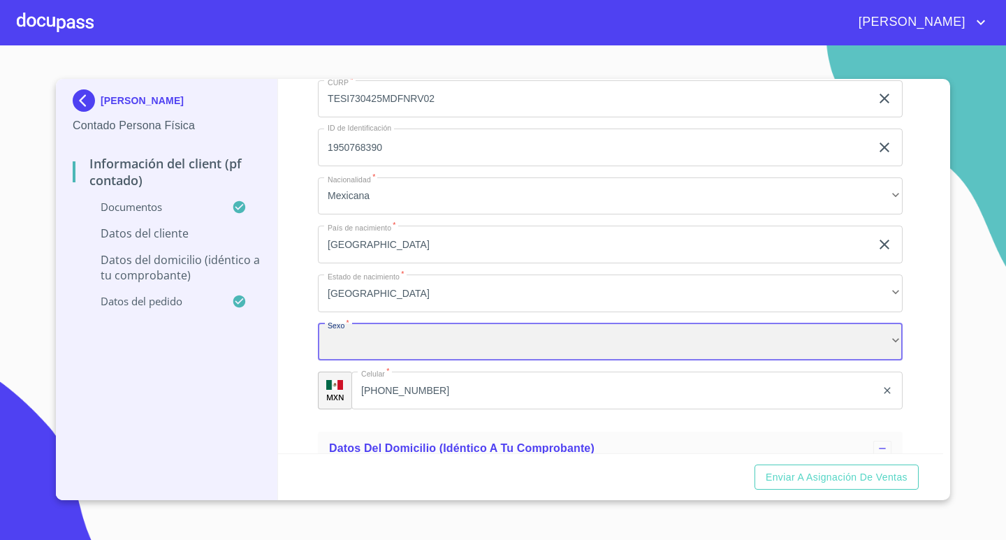
click at [411, 347] on div "​" at bounding box center [610, 342] width 585 height 38
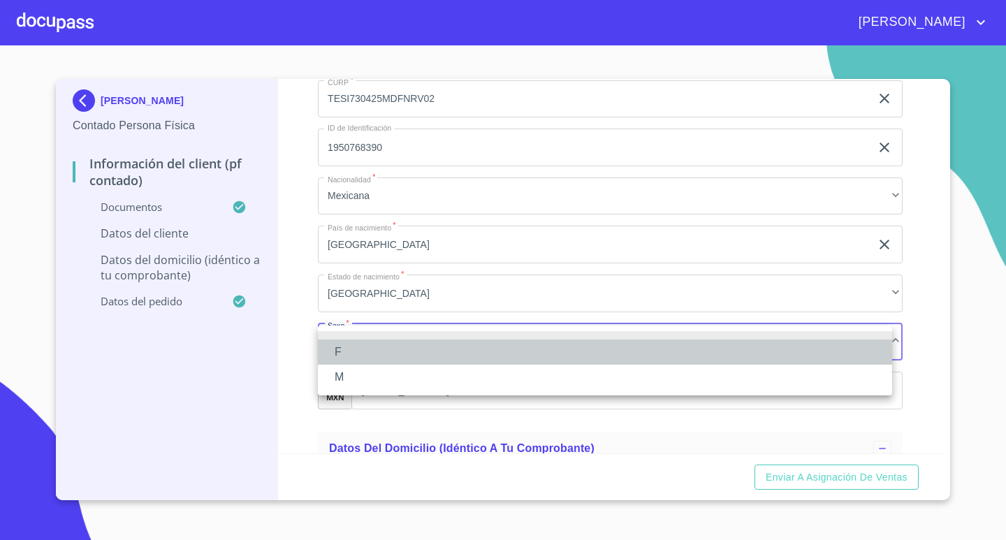
click at [372, 356] on li "F" at bounding box center [605, 351] width 574 height 25
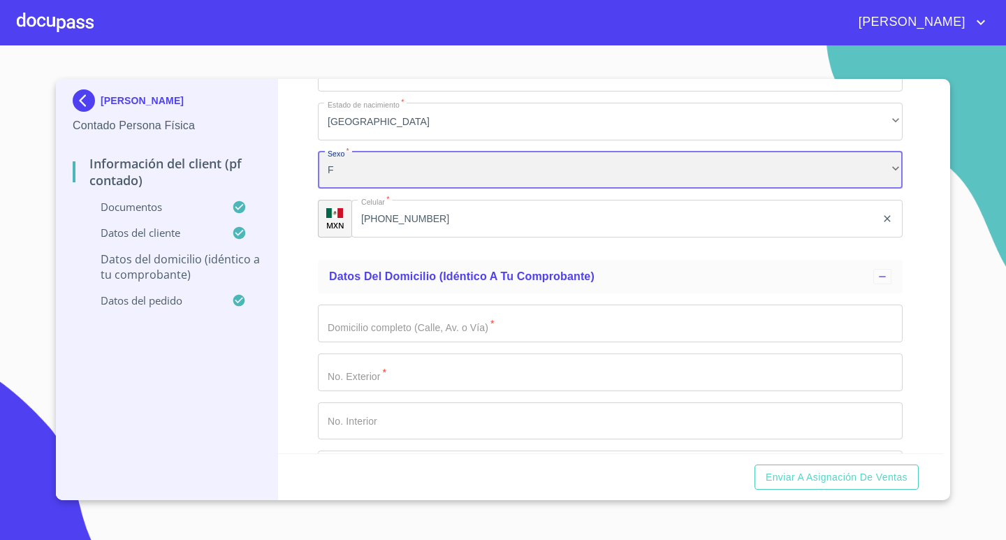
scroll to position [3113, 0]
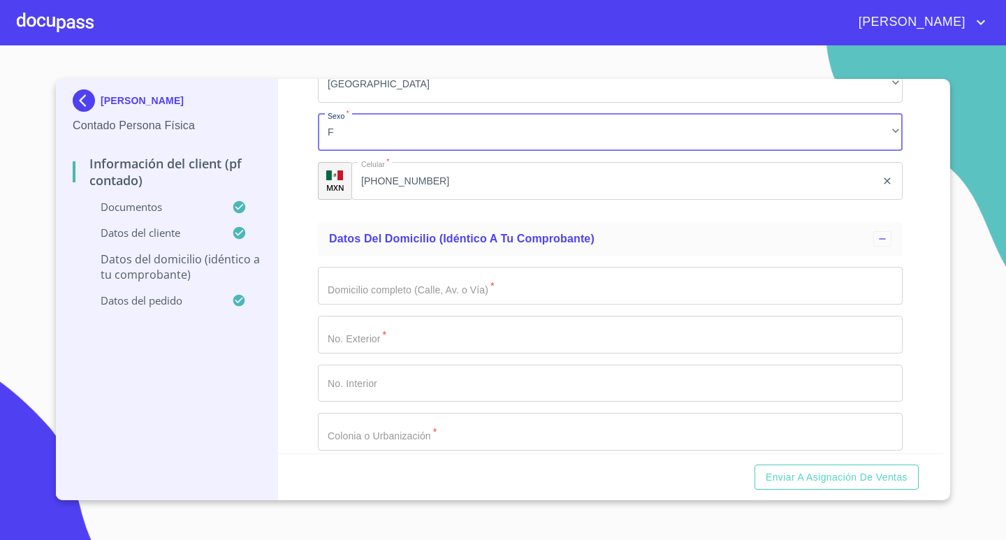
click at [453, 294] on input "Documento de identificación.   *" at bounding box center [610, 286] width 585 height 38
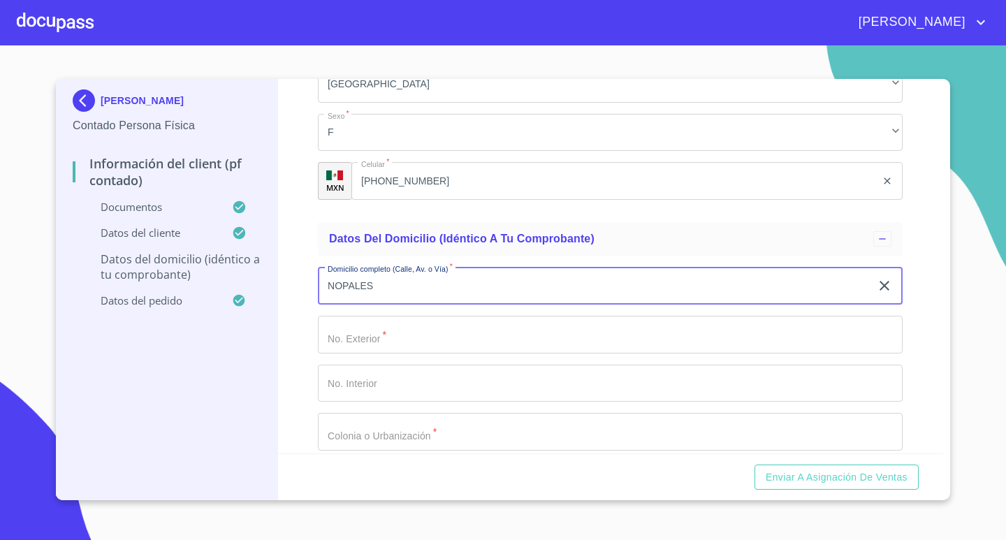
type input "NOPALES"
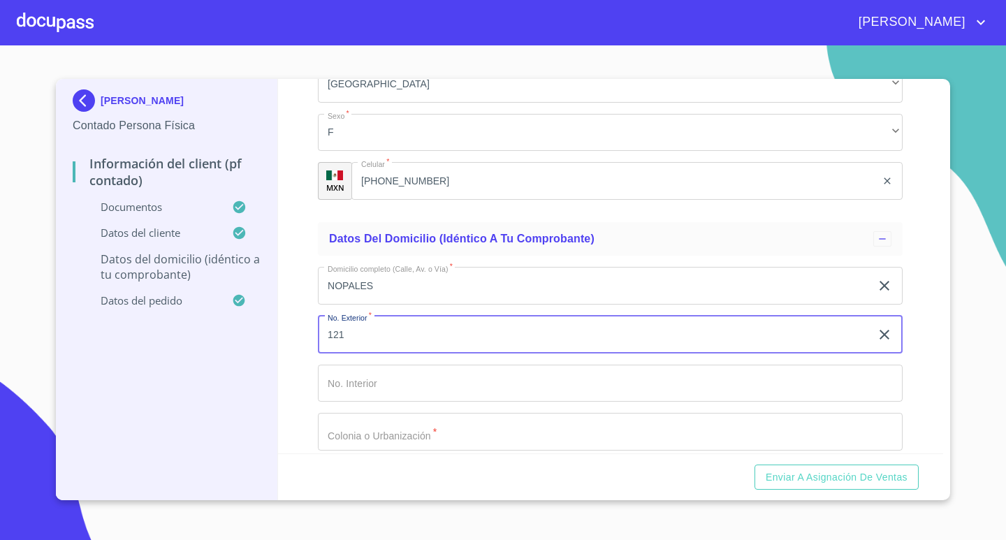
type input "121"
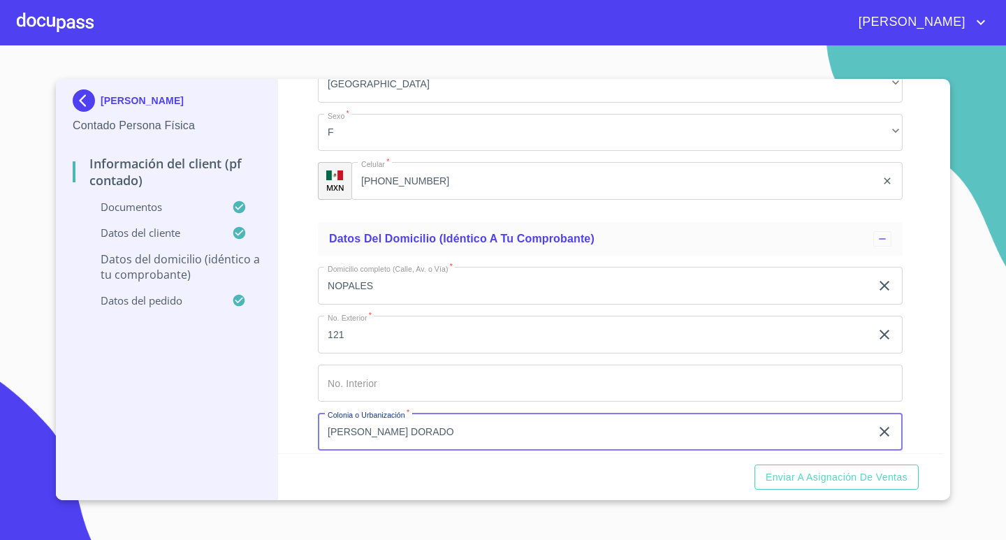
type input "[PERSON_NAME] DORADO"
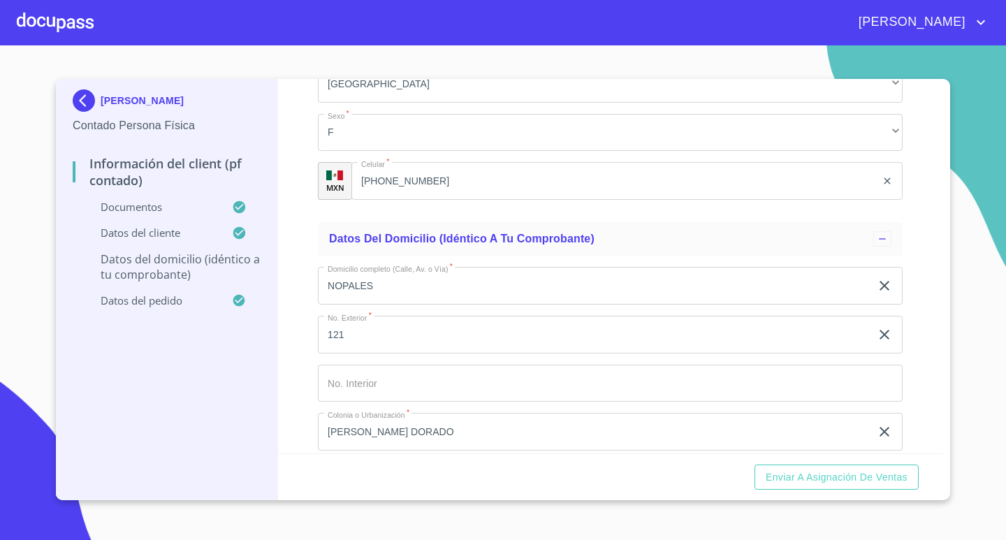
scroll to position [3327, 0]
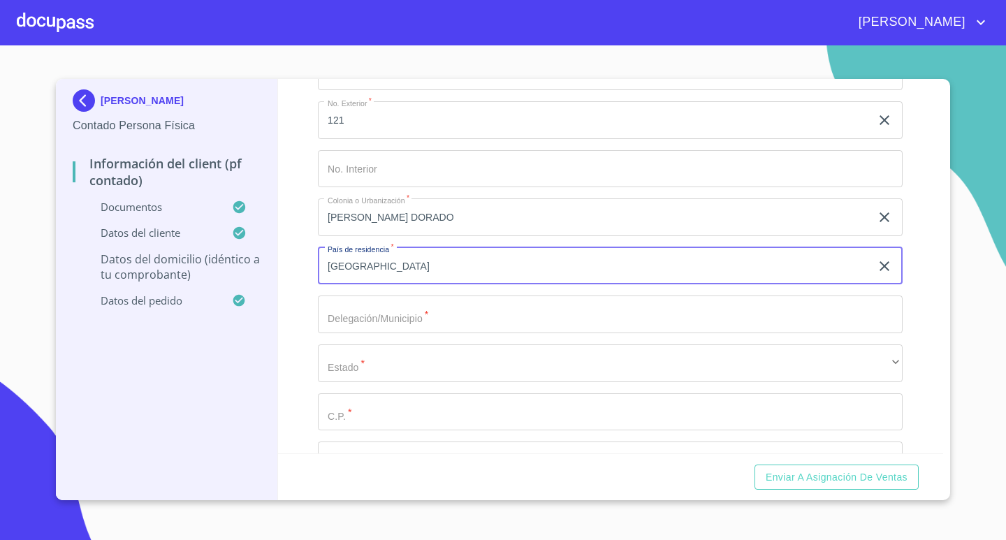
type input "[GEOGRAPHIC_DATA]"
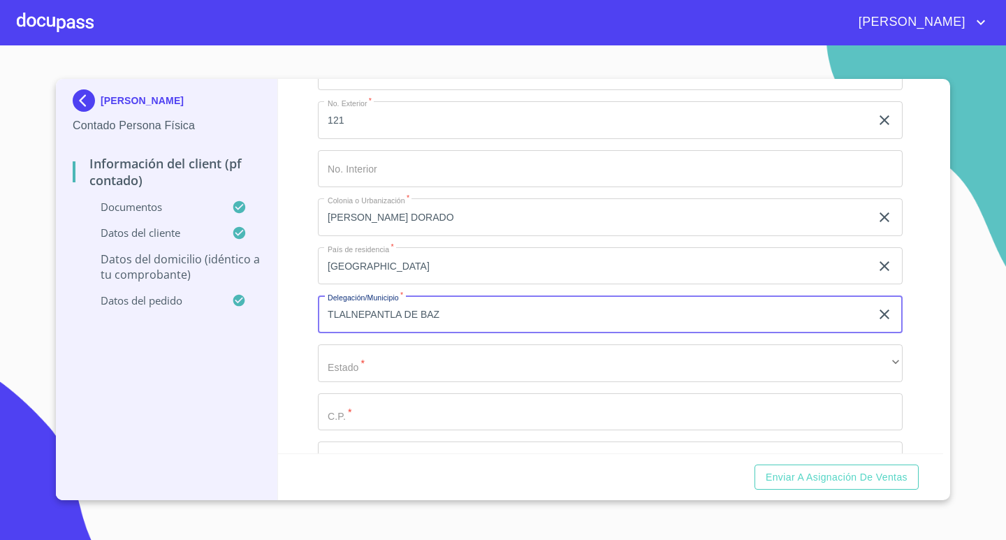
type input "TLALNEPANTLA DE BAZ"
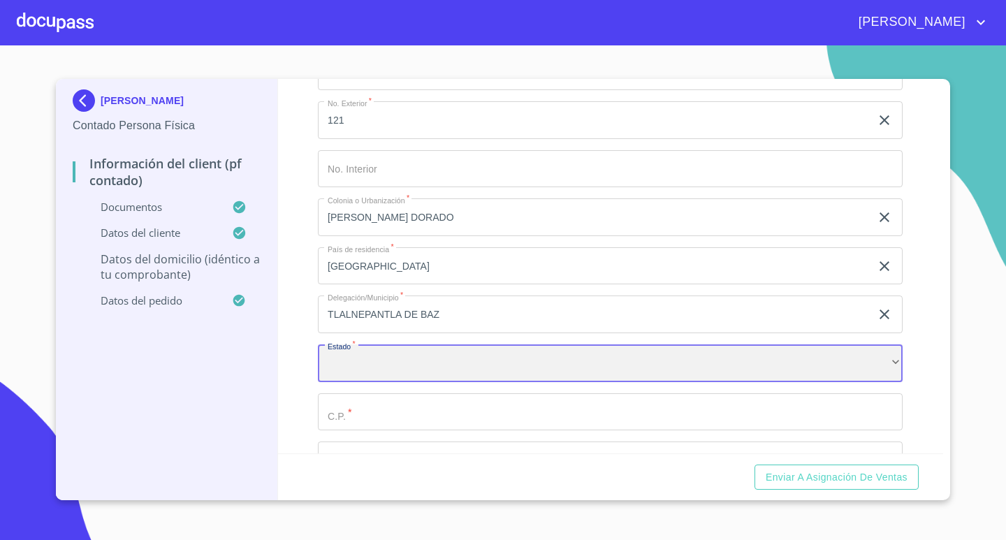
click at [459, 355] on div "​" at bounding box center [610, 363] width 585 height 38
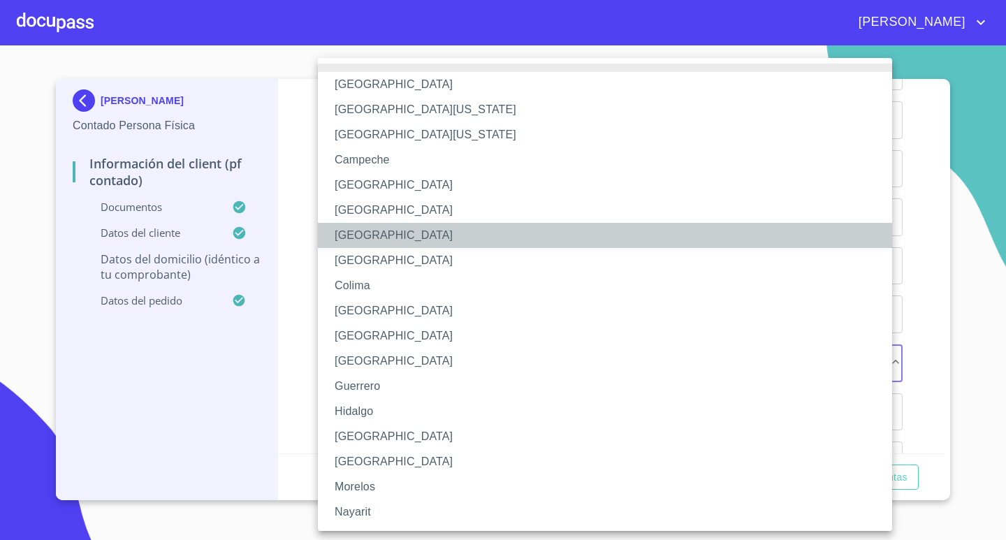
click at [456, 233] on li "[GEOGRAPHIC_DATA]" at bounding box center [610, 235] width 585 height 25
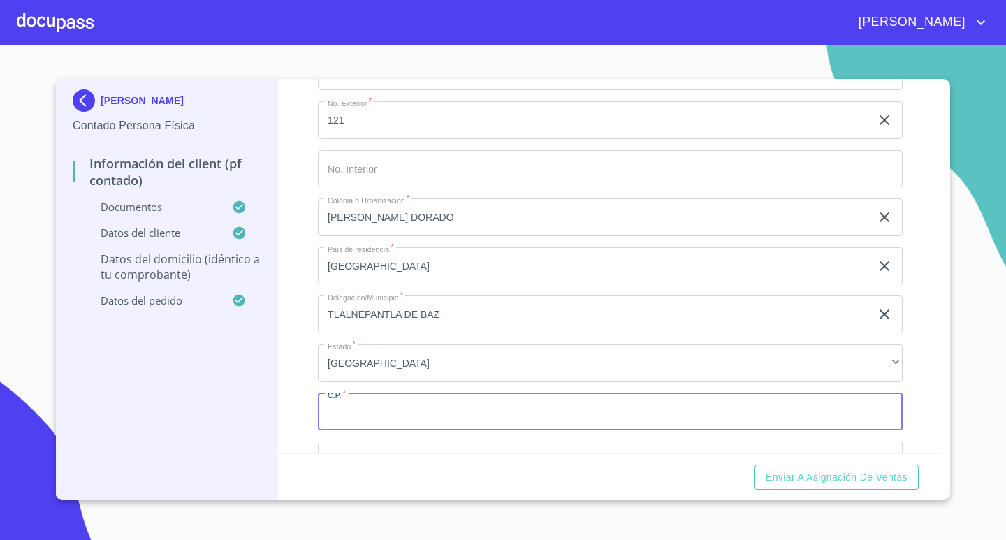
click at [442, 409] on input "Documento de identificación.   *" at bounding box center [610, 412] width 585 height 38
type input "54020"
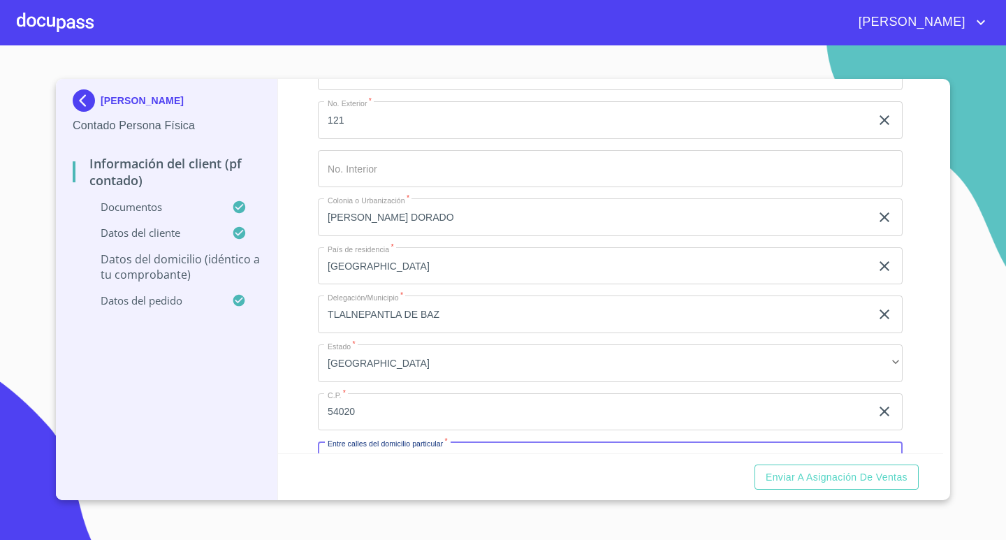
scroll to position [3353, 0]
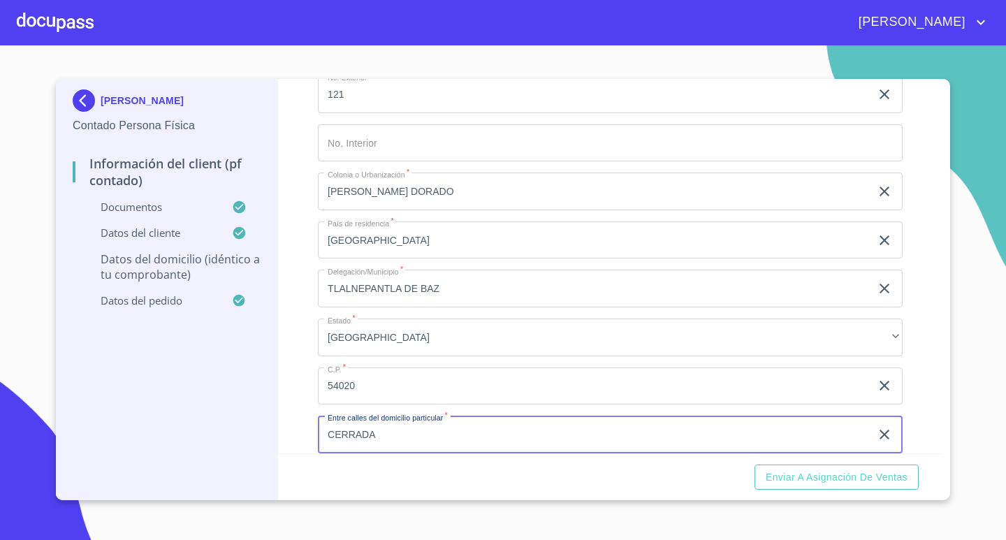
type input "CERRADA"
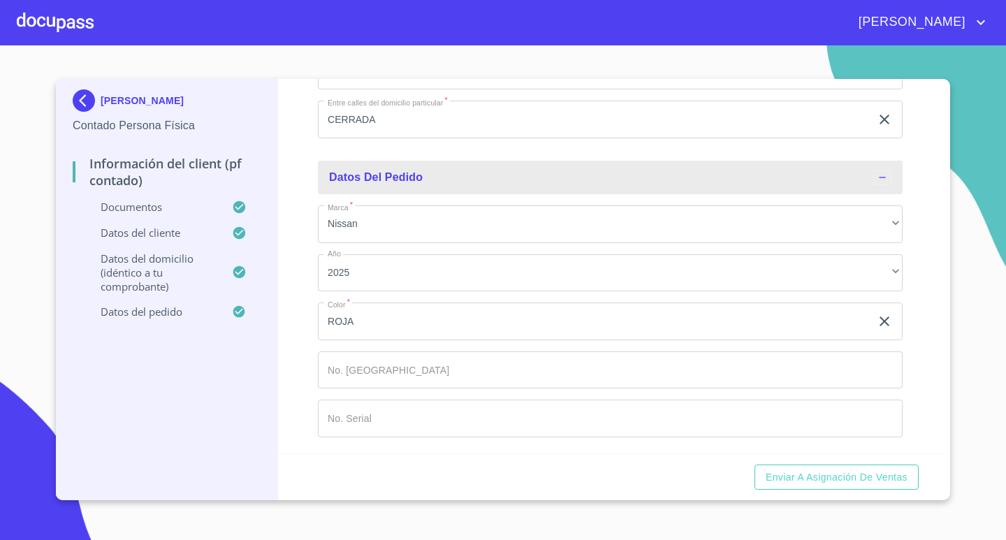
scroll to position [3669, 0]
click at [805, 485] on button "Enviar a Asignación de Ventas" at bounding box center [836, 477] width 164 height 26
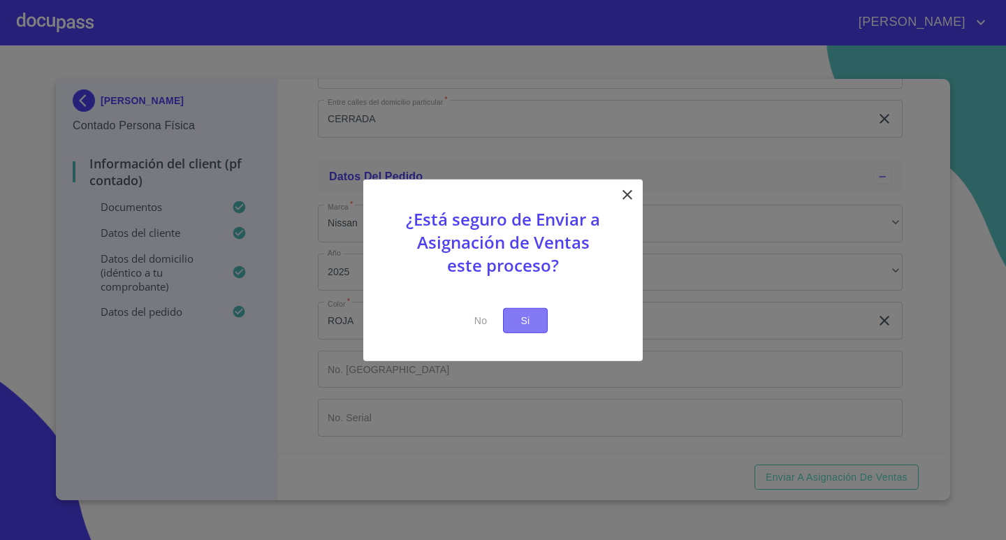
click at [524, 319] on span "Si" at bounding box center [525, 319] width 22 height 17
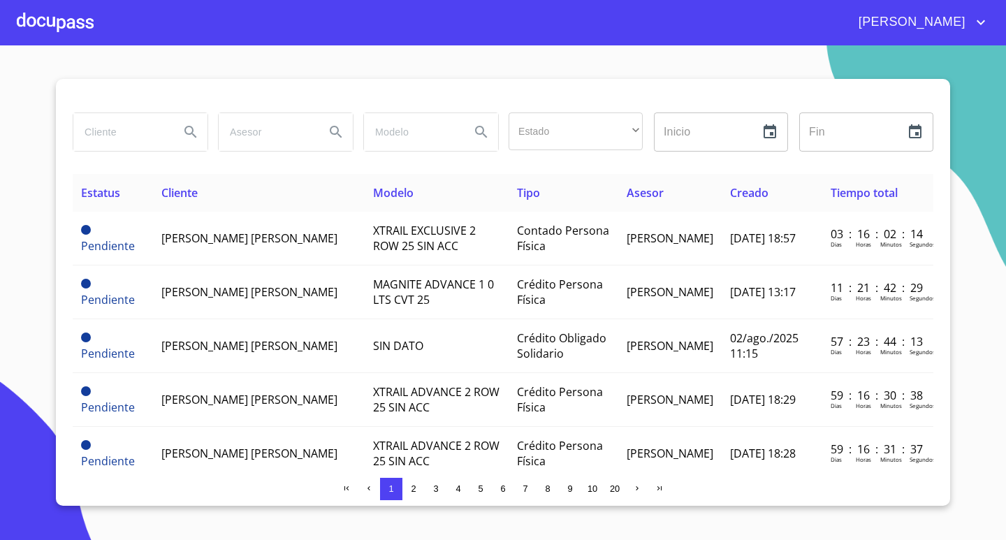
click at [53, 22] on div at bounding box center [55, 22] width 77 height 45
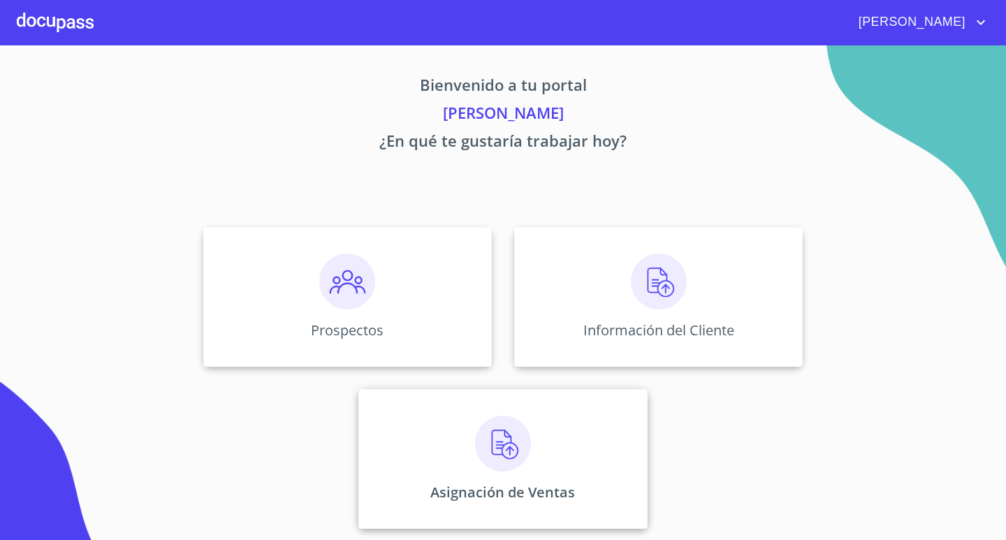
click at [460, 434] on div "Asignación de Ventas" at bounding box center [502, 459] width 288 height 140
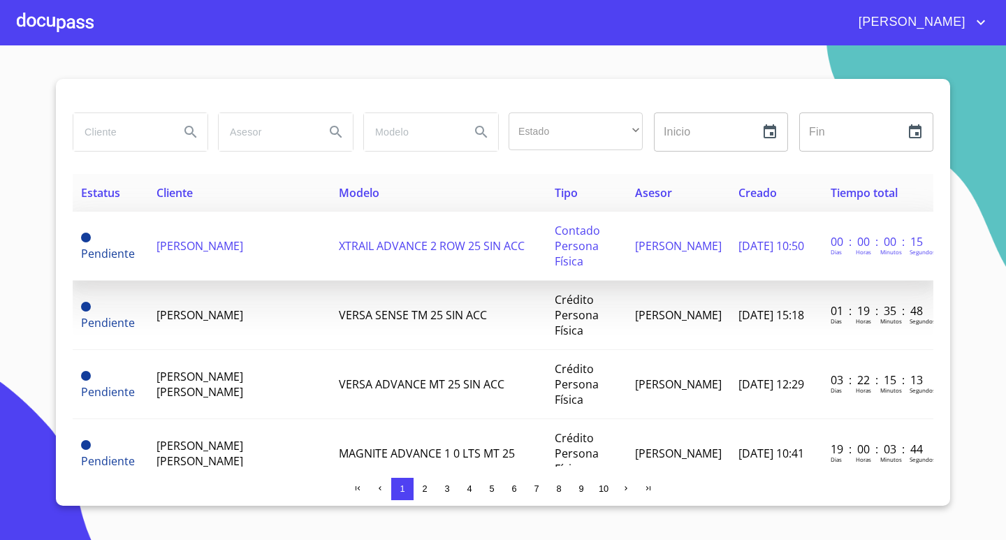
click at [240, 255] on td "[PERSON_NAME]" at bounding box center [239, 246] width 183 height 69
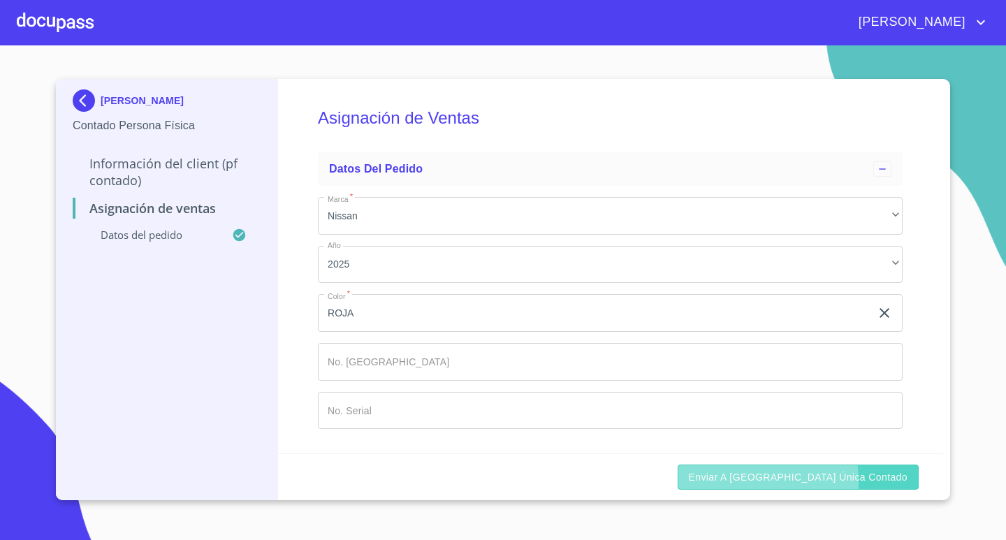
click at [765, 483] on span "Enviar a [GEOGRAPHIC_DATA] única contado" at bounding box center [798, 477] width 219 height 17
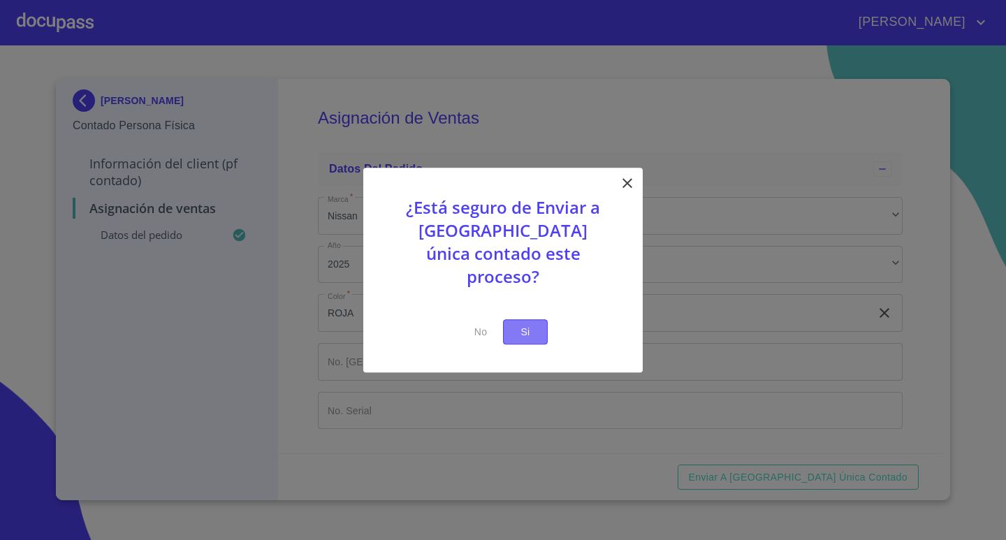
click at [529, 323] on span "Si" at bounding box center [525, 331] width 22 height 17
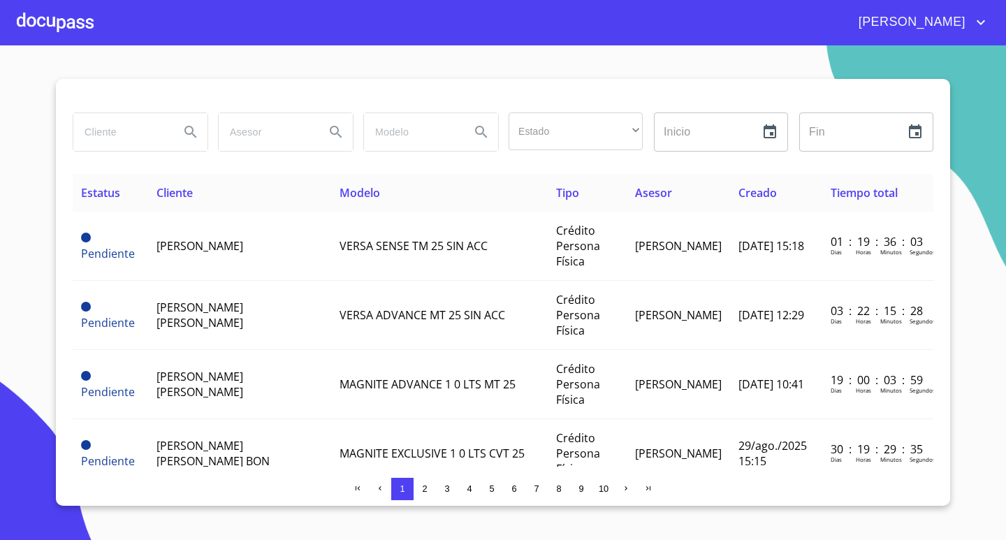
click at [54, 20] on div at bounding box center [55, 22] width 77 height 45
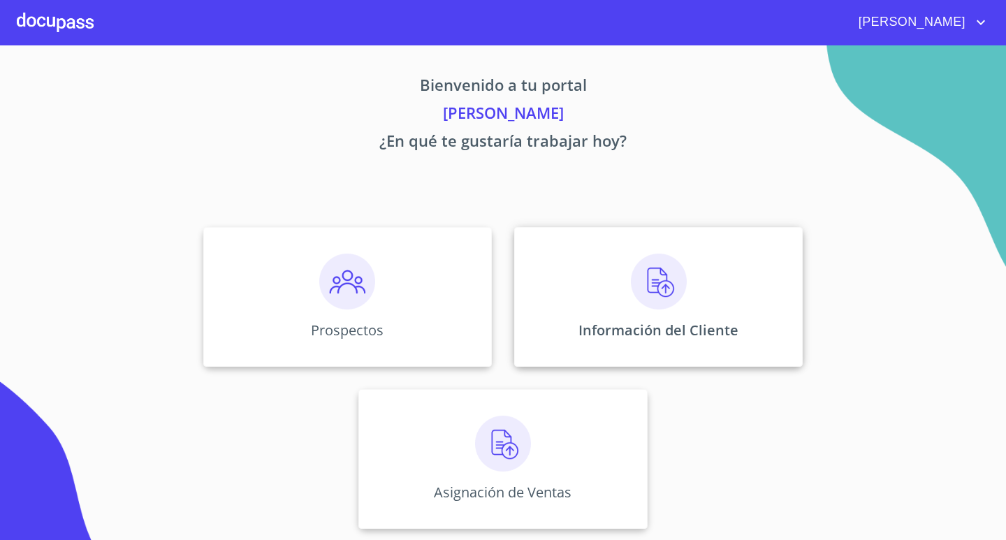
click at [689, 324] on p "Información del Cliente" at bounding box center [658, 330] width 160 height 19
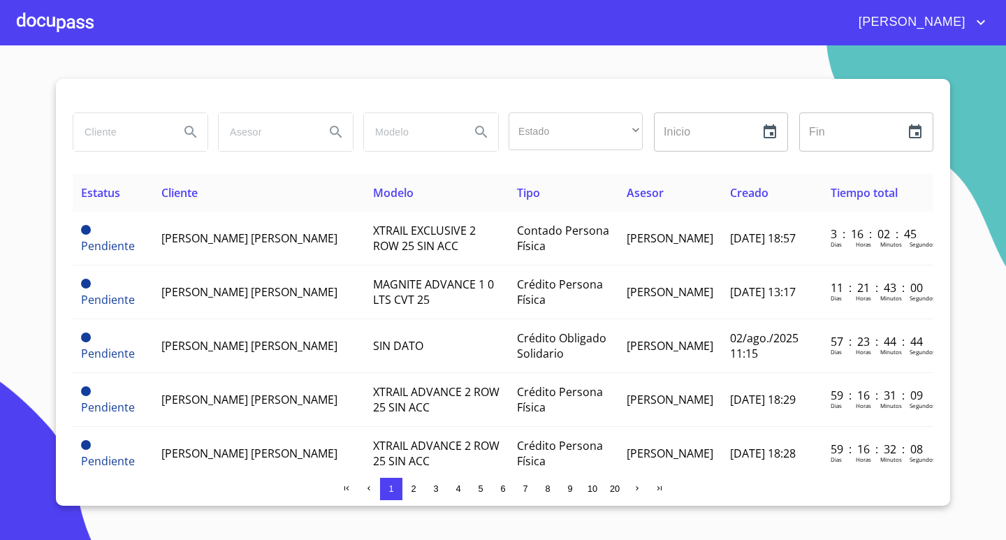
click at [152, 139] on input "search" at bounding box center [120, 132] width 95 height 38
type input "NAR"
click at [191, 132] on icon "Search" at bounding box center [190, 132] width 17 height 17
click at [135, 140] on input "NAR" at bounding box center [120, 132] width 95 height 38
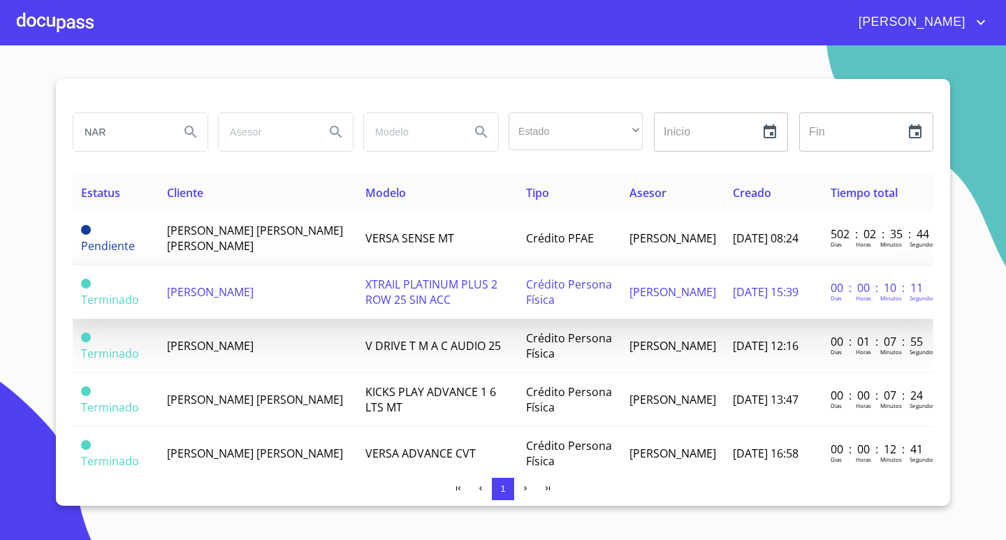
click at [254, 292] on span "[PERSON_NAME]" at bounding box center [210, 291] width 87 height 15
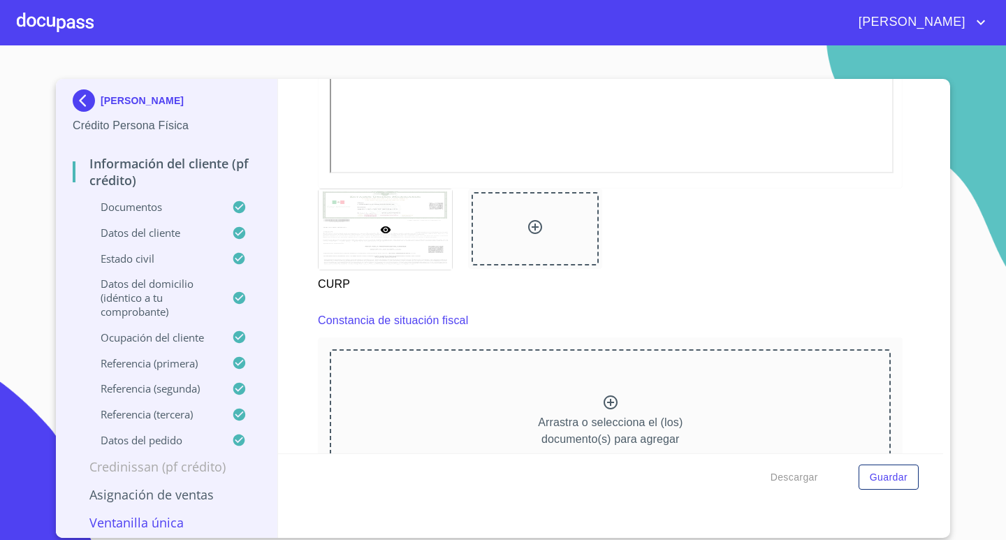
scroll to position [3218, 0]
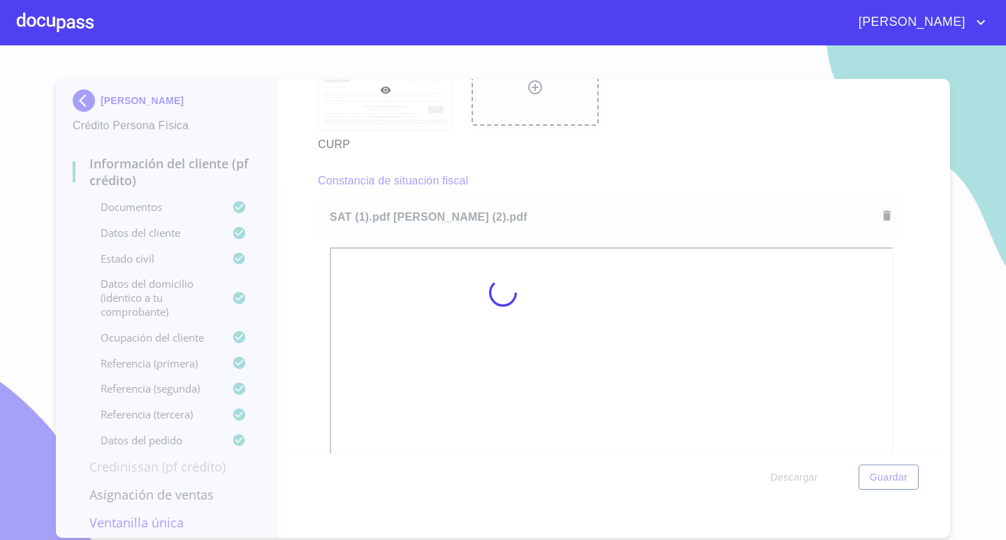
drag, startPoint x: 658, startPoint y: 175, endPoint x: 677, endPoint y: 270, distance: 96.8
click at [658, 175] on div at bounding box center [503, 292] width 1006 height 494
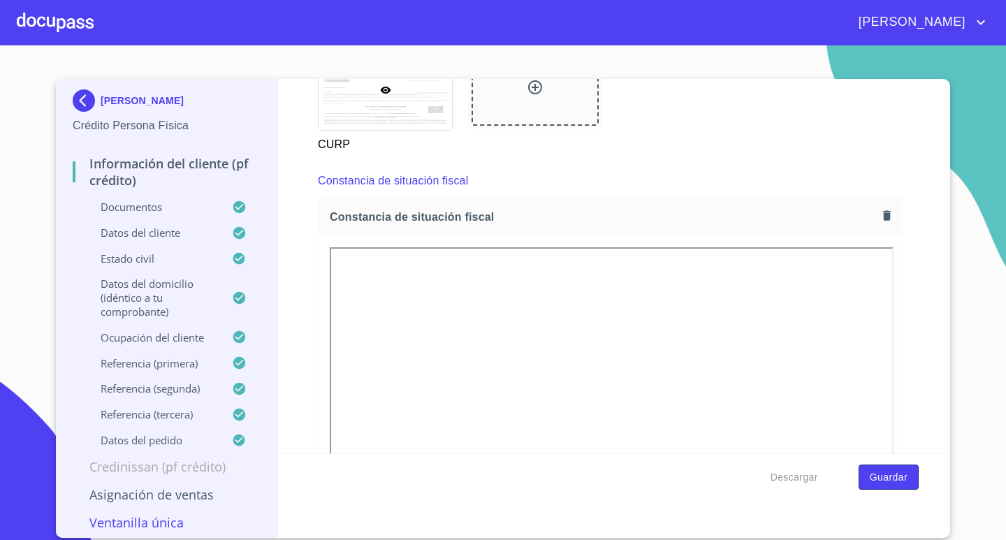
click at [893, 480] on span "Guardar" at bounding box center [889, 477] width 38 height 17
